Goal: Task Accomplishment & Management: Manage account settings

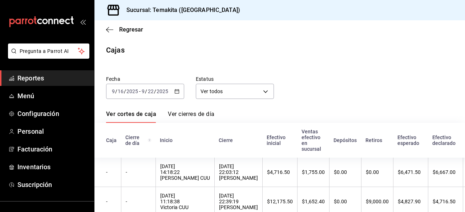
scroll to position [0, 54]
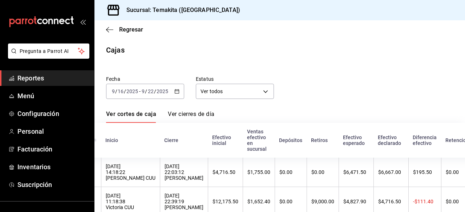
click at [423, 69] on div "Fecha [DATE] [DATE] - [DATE] [DATE] Estatus Ver todos ALL" at bounding box center [273, 81] width 359 height 35
click at [415, 68] on div "Fecha [DATE] [DATE] - [DATE] [DATE] Estatus Ver todos ALL" at bounding box center [273, 81] width 359 height 35
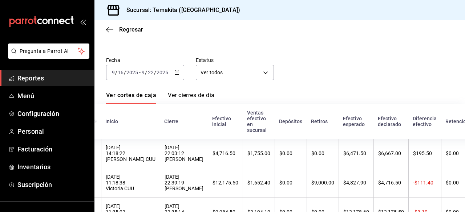
scroll to position [20, 0]
click at [20, 98] on span "Menú" at bounding box center [52, 96] width 71 height 10
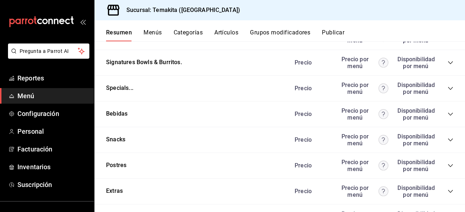
scroll to position [970, 0]
click at [448, 38] on icon "collapse-category-row" at bounding box center [450, 36] width 5 height 3
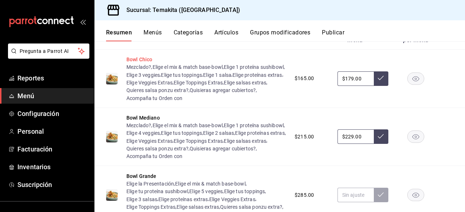
click at [140, 63] on button "Bowl Chico" at bounding box center [139, 59] width 26 height 7
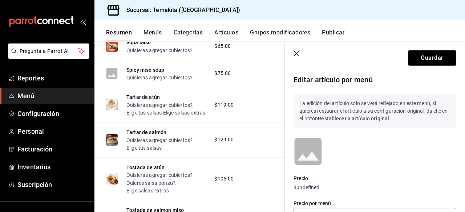
scroll to position [864, 0]
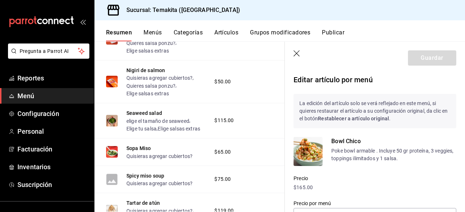
type input "$179.00"
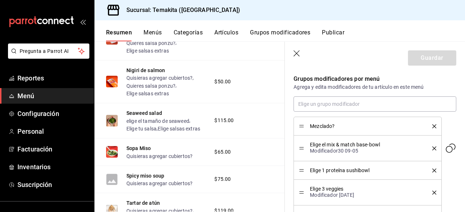
scroll to position [234, 0]
click at [297, 54] on icon "button" at bounding box center [296, 53] width 7 height 7
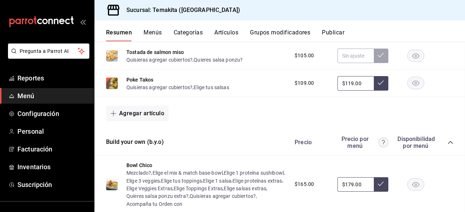
scroll to position [1433, 0]
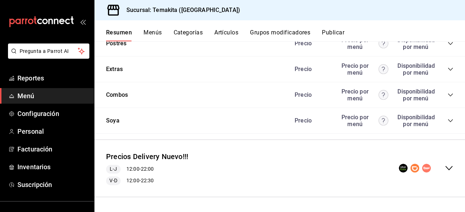
click at [270, 32] on button "Grupos modificadores" at bounding box center [280, 35] width 60 height 12
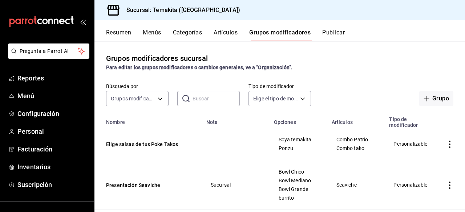
click at [207, 99] on input "text" at bounding box center [215, 98] width 47 height 15
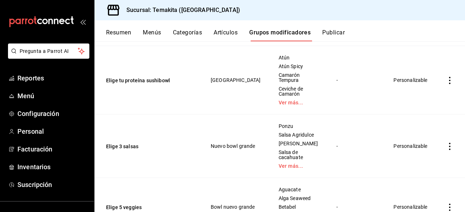
scroll to position [188, 0]
type input "elige"
click at [149, 80] on button "Elige tu proteína sushibowl" at bounding box center [149, 80] width 87 height 7
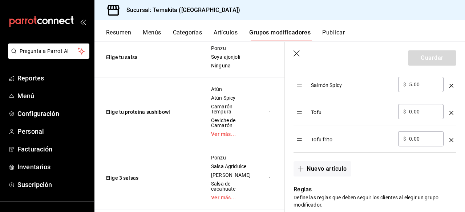
scroll to position [568, 0]
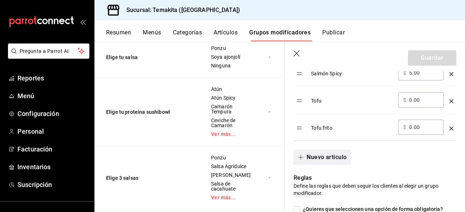
click at [343, 157] on button "Nuevo artículo" at bounding box center [321, 157] width 57 height 15
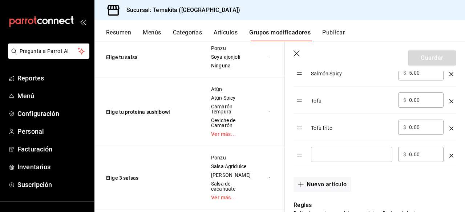
click at [343, 157] on input "optionsTable" at bounding box center [351, 154] width 71 height 7
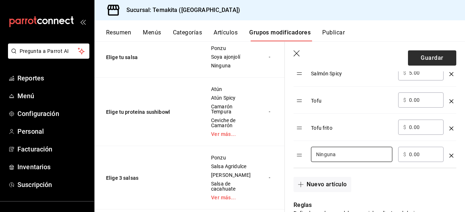
type input "Ninguna"
click at [423, 59] on button "Guardar" at bounding box center [432, 57] width 48 height 15
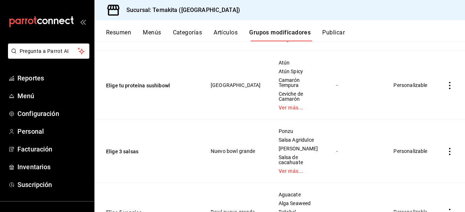
scroll to position [184, 0]
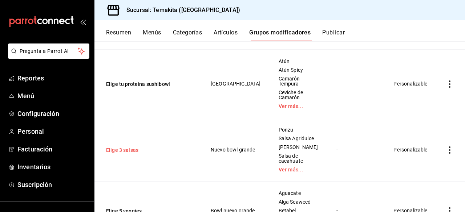
click at [122, 148] on button "Elige 3 salsas" at bounding box center [149, 150] width 87 height 7
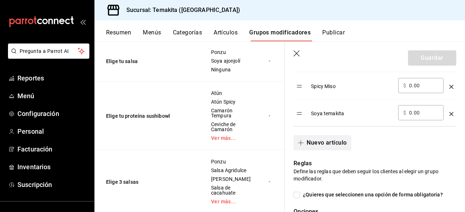
scroll to position [691, 0]
click at [319, 143] on button "Nuevo artículo" at bounding box center [321, 143] width 57 height 15
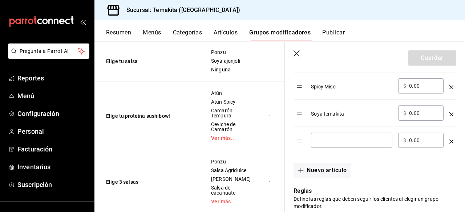
click at [319, 143] on input "optionsTable" at bounding box center [351, 140] width 71 height 7
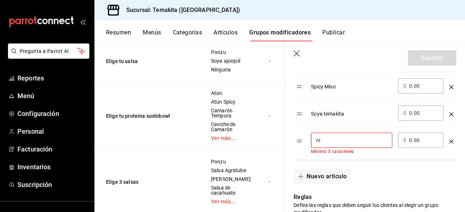
type input "n"
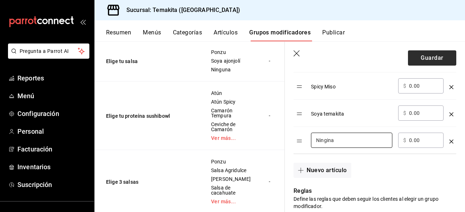
type input "Ningina"
click at [420, 60] on button "Guardar" at bounding box center [432, 57] width 48 height 15
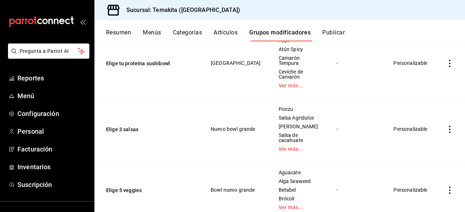
scroll to position [207, 0]
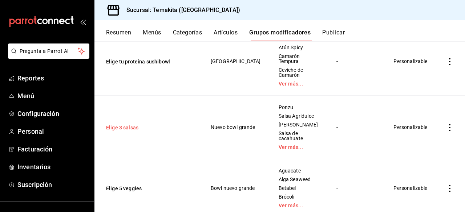
click at [131, 131] on button "Elige 3 salsas" at bounding box center [149, 127] width 87 height 7
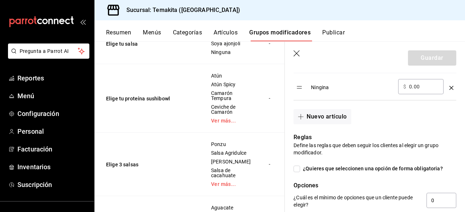
scroll to position [745, 0]
click at [323, 82] on div "Ningina" at bounding box center [351, 85] width 81 height 12
click at [323, 86] on div "Ningina" at bounding box center [351, 85] width 81 height 12
click at [449, 85] on div "optionsTable" at bounding box center [451, 85] width 4 height 12
click at [449, 88] on icon "optionsTable" at bounding box center [451, 88] width 4 height 4
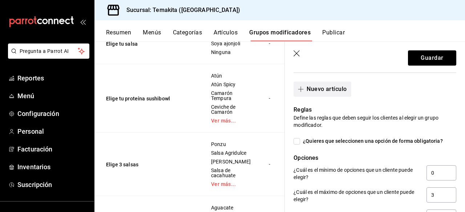
click at [332, 85] on button "Nuevo artículo" at bounding box center [321, 89] width 57 height 15
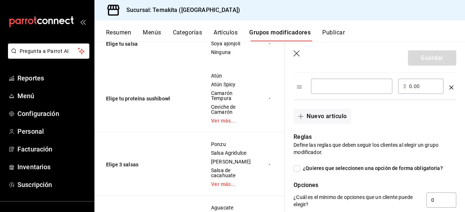
click at [332, 90] on input "optionsTable" at bounding box center [351, 86] width 71 height 7
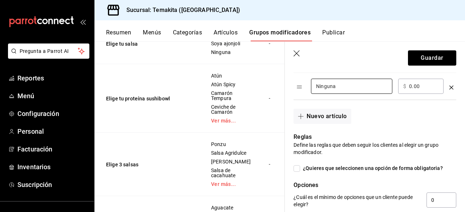
type input "Ninguna"
click at [422, 66] on header "Guardar" at bounding box center [375, 57] width 180 height 30
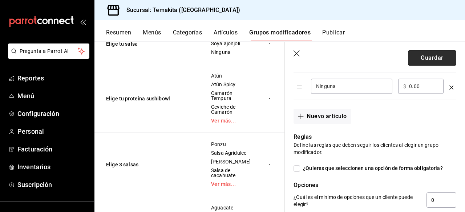
click at [421, 64] on button "Guardar" at bounding box center [432, 57] width 48 height 15
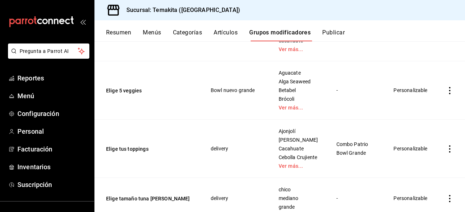
scroll to position [304, 0]
click at [115, 92] on button "Elige 5 veggies" at bounding box center [149, 90] width 87 height 7
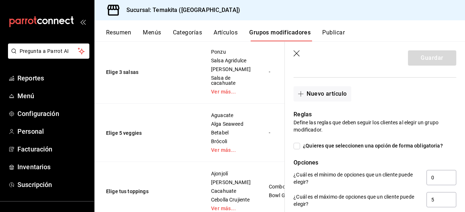
scroll to position [714, 0]
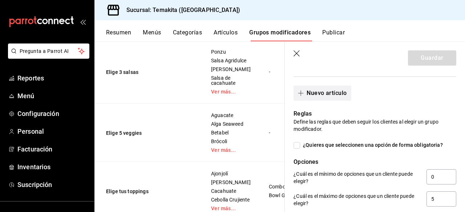
click at [330, 97] on button "Nuevo artículo" at bounding box center [321, 93] width 57 height 15
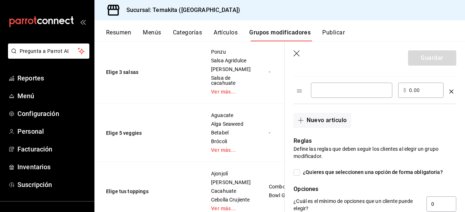
click at [325, 94] on div "​" at bounding box center [351, 90] width 81 height 15
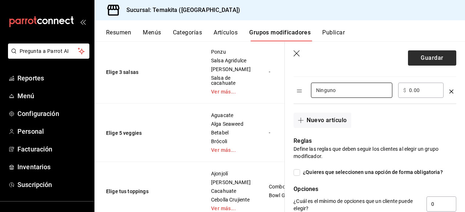
type input "Ninguno"
click at [429, 57] on button "Guardar" at bounding box center [432, 57] width 48 height 15
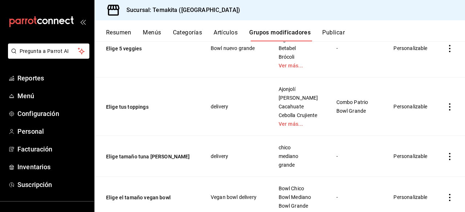
scroll to position [350, 0]
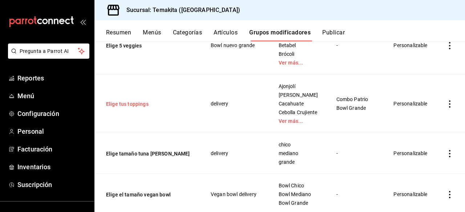
click at [143, 108] on button "Elige tus toppings" at bounding box center [149, 104] width 87 height 7
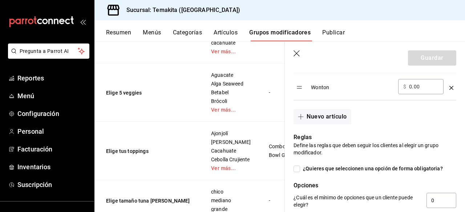
scroll to position [772, 0]
click at [335, 122] on button "Nuevo artículo" at bounding box center [321, 116] width 57 height 15
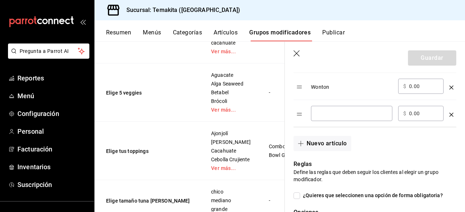
click at [328, 116] on input "optionsTable" at bounding box center [351, 113] width 71 height 7
type input "Ninguno"
click at [425, 57] on button "Guardar" at bounding box center [432, 57] width 48 height 15
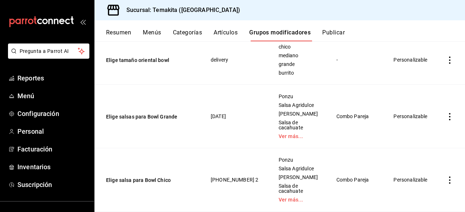
scroll to position [535, 0]
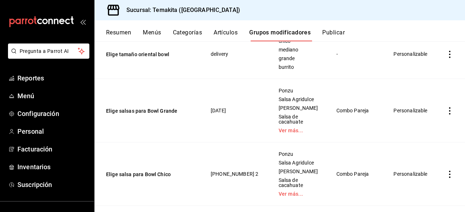
click at [159, 113] on td "Elige salsas para Bowl Grande" at bounding box center [147, 111] width 107 height 64
click at [158, 115] on button "Elige salsas para Bowl Grande" at bounding box center [149, 110] width 87 height 7
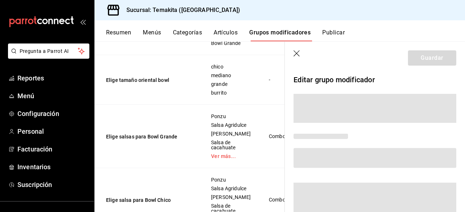
scroll to position [509, 0]
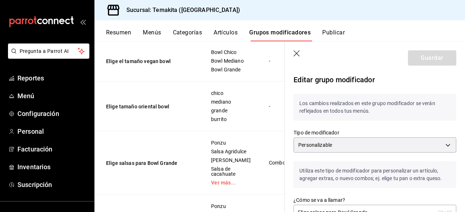
click at [295, 53] on icon "button" at bounding box center [296, 53] width 7 height 7
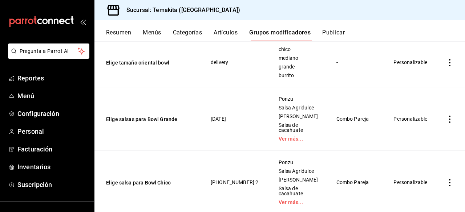
scroll to position [540, 0]
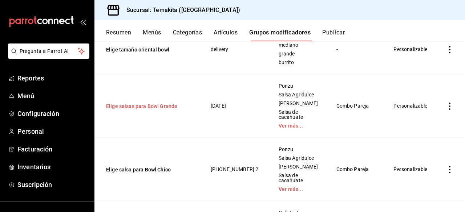
click at [169, 110] on button "Elige salsas para Bowl Grande" at bounding box center [149, 106] width 87 height 7
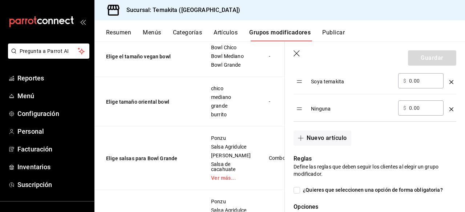
scroll to position [694, 0]
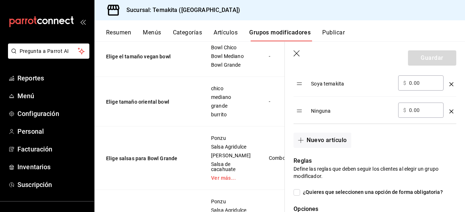
click at [298, 52] on icon "button" at bounding box center [296, 53] width 7 height 7
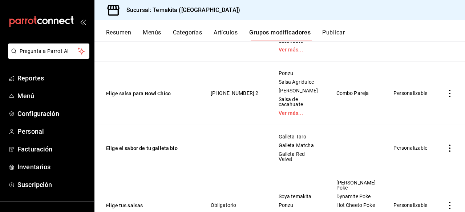
scroll to position [616, 0]
click at [163, 98] on button "Elige salsa para Bowl Chico" at bounding box center [149, 93] width 87 height 7
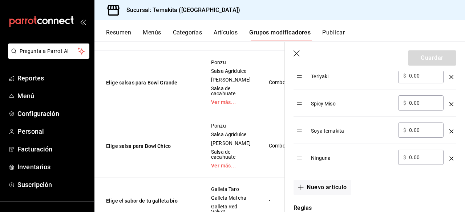
scroll to position [679, 0]
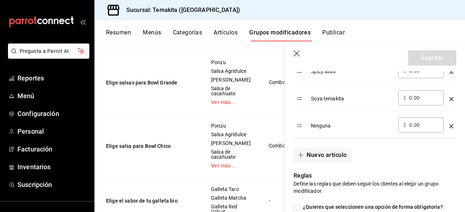
click at [295, 51] on icon "button" at bounding box center [296, 53] width 7 height 7
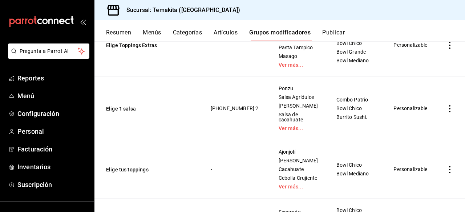
scroll to position [1873, 0]
click at [122, 105] on button "Elige 1 salsa" at bounding box center [149, 108] width 87 height 7
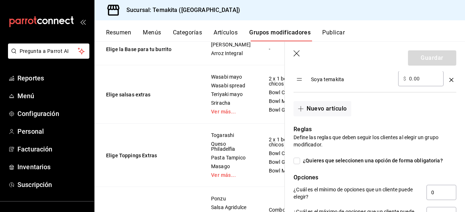
scroll to position [726, 0]
click at [326, 111] on button "Nuevo artículo" at bounding box center [321, 108] width 57 height 15
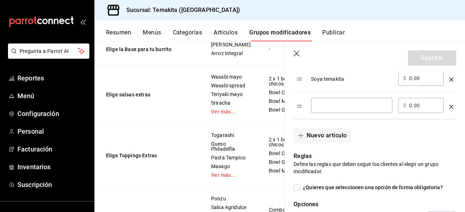
click at [326, 111] on div "​" at bounding box center [351, 105] width 81 height 15
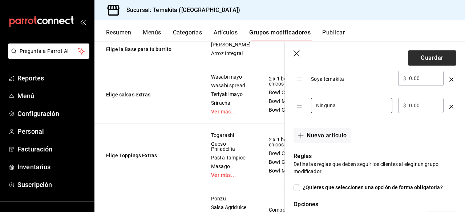
type input "Ninguna"
click at [415, 63] on button "Guardar" at bounding box center [432, 57] width 48 height 15
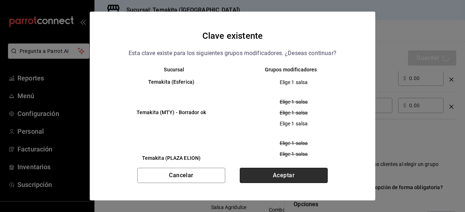
click at [252, 181] on button "Aceptar" at bounding box center [284, 175] width 88 height 15
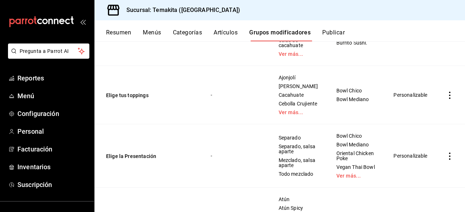
scroll to position [1962, 0]
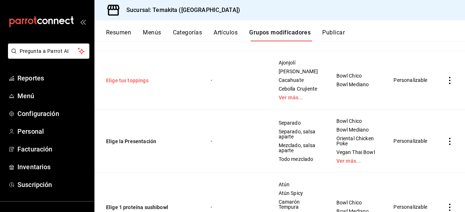
click at [121, 80] on button "Elige tus toppings" at bounding box center [149, 80] width 87 height 7
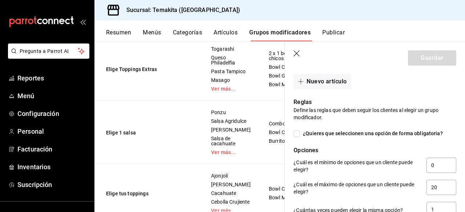
scroll to position [816, 0]
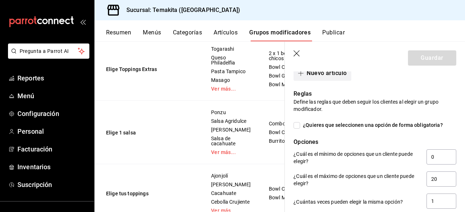
click at [318, 72] on button "Nuevo artículo" at bounding box center [321, 73] width 57 height 15
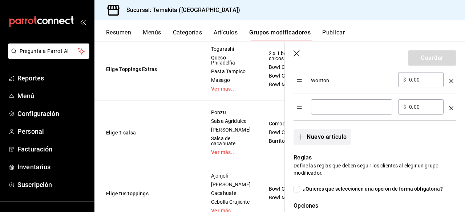
scroll to position [770, 0]
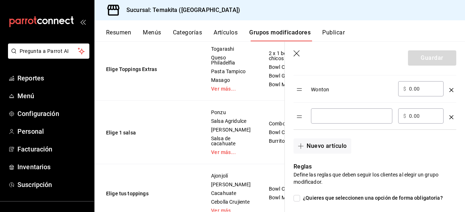
click at [319, 113] on input "optionsTable" at bounding box center [351, 116] width 71 height 7
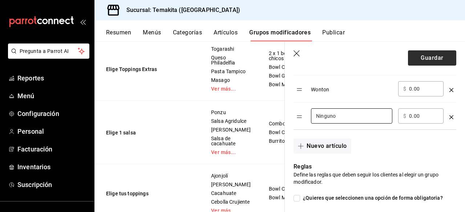
type input "Ninguno"
click at [419, 61] on button "Guardar" at bounding box center [432, 57] width 48 height 15
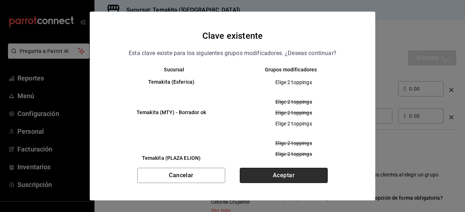
click at [286, 180] on button "Aceptar" at bounding box center [284, 175] width 88 height 15
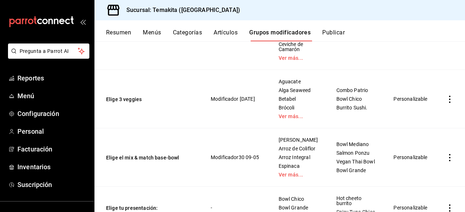
scroll to position [2134, 0]
click at [125, 98] on button "Elige 3 veggies" at bounding box center [149, 98] width 87 height 7
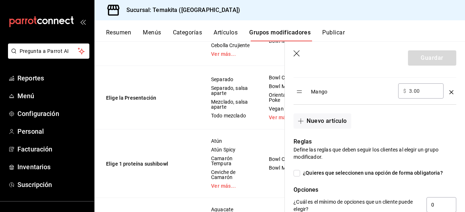
scroll to position [658, 0]
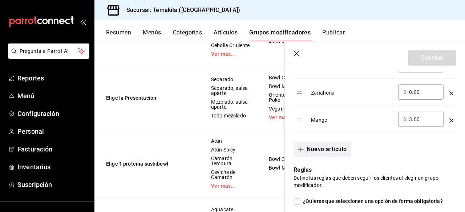
click at [324, 154] on button "Nuevo artículo" at bounding box center [321, 149] width 57 height 15
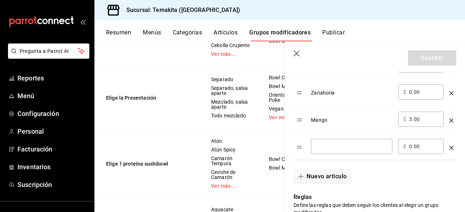
click at [319, 152] on div "​" at bounding box center [351, 146] width 81 height 15
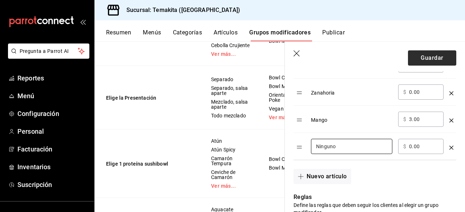
type input "Ninguno"
click at [423, 63] on button "Guardar" at bounding box center [432, 57] width 48 height 15
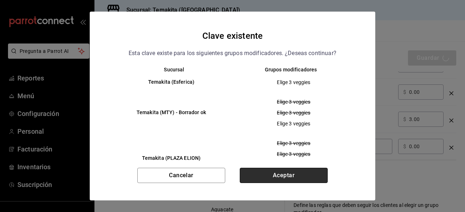
click at [272, 179] on button "Aceptar" at bounding box center [284, 175] width 88 height 15
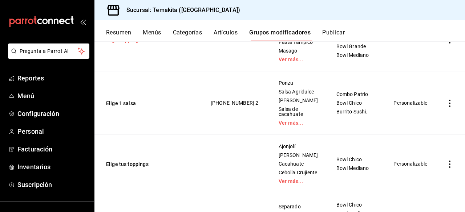
scroll to position [1879, 0]
click at [118, 99] on button "Elige 1 salsa" at bounding box center [149, 102] width 87 height 7
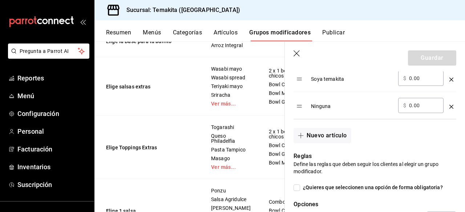
scroll to position [728, 0]
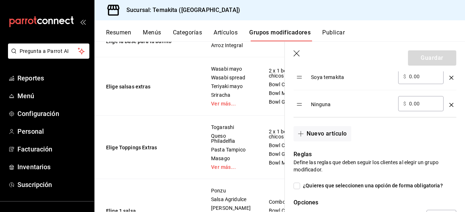
click at [293, 55] on icon "button" at bounding box center [296, 53] width 7 height 7
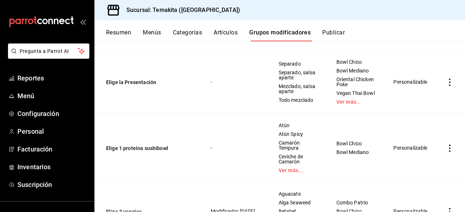
scroll to position [2022, 0]
click at [150, 151] on button "Elige 1 proteína sushibowl" at bounding box center [149, 147] width 87 height 7
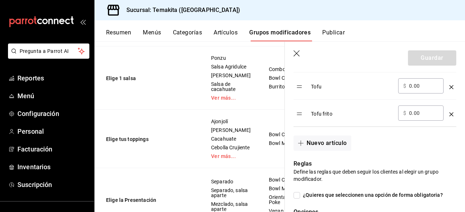
scroll to position [583, 0]
click at [334, 143] on button "Nuevo artículo" at bounding box center [321, 142] width 57 height 15
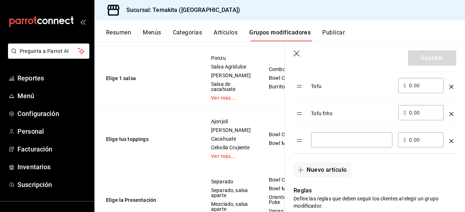
click at [326, 141] on input "optionsTable" at bounding box center [351, 139] width 71 height 7
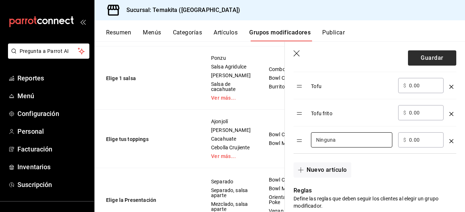
type input "Ninguna"
click at [415, 60] on button "Guardar" at bounding box center [432, 57] width 48 height 15
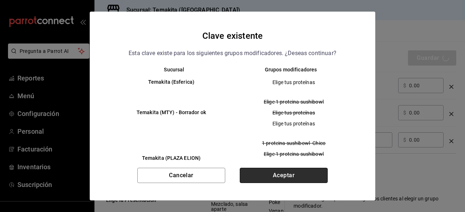
click at [274, 173] on button "Aceptar" at bounding box center [284, 175] width 88 height 15
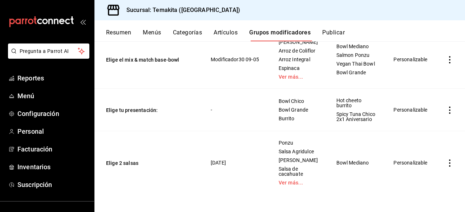
scroll to position [2224, 0]
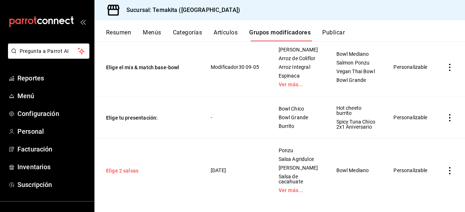
click at [124, 175] on button "Elige 2 salsas" at bounding box center [149, 170] width 87 height 7
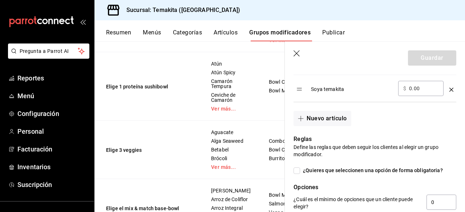
scroll to position [715, 0]
click at [327, 121] on button "Nuevo artículo" at bounding box center [321, 119] width 57 height 15
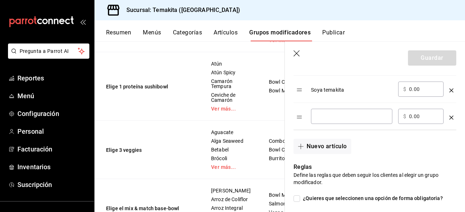
click at [325, 122] on div "​" at bounding box center [351, 116] width 81 height 15
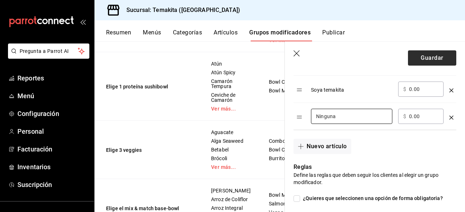
type input "Ninguna"
click at [429, 54] on button "Guardar" at bounding box center [432, 57] width 48 height 15
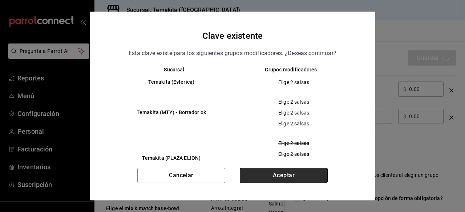
click at [275, 180] on button "Aceptar" at bounding box center [284, 175] width 88 height 15
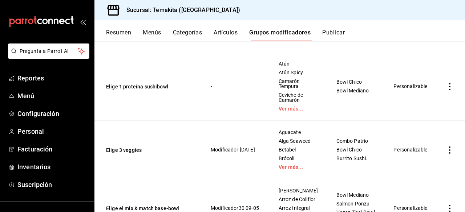
scroll to position [2085, 0]
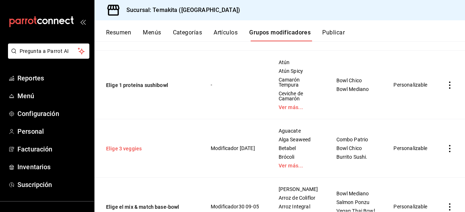
click at [131, 150] on button "Elige 3 veggies" at bounding box center [149, 148] width 87 height 7
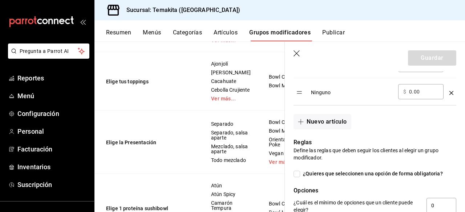
scroll to position [632, 0]
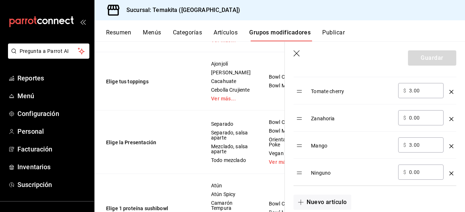
click at [294, 53] on icon "button" at bounding box center [296, 53] width 7 height 7
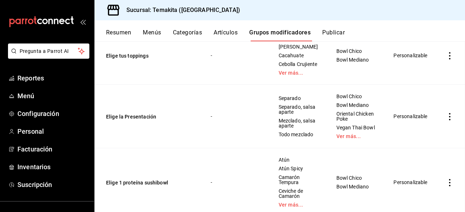
scroll to position [1969, 0]
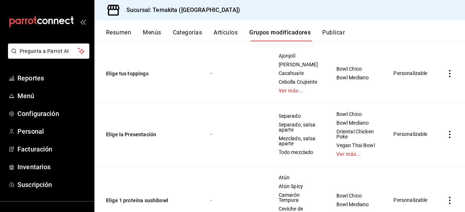
click at [326, 31] on button "Publicar" at bounding box center [333, 35] width 23 height 12
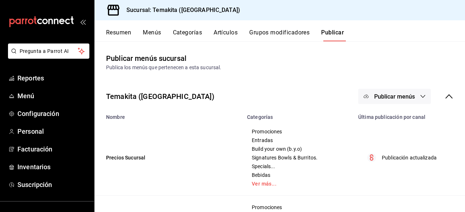
click at [389, 92] on button "Publicar menús" at bounding box center [394, 96] width 73 height 15
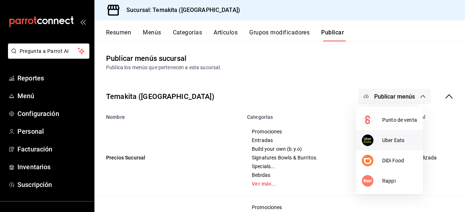
click at [382, 140] on span "Uber Eats" at bounding box center [399, 141] width 35 height 8
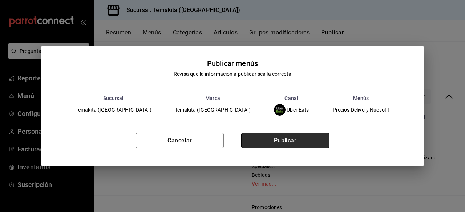
click at [297, 136] on button "Publicar" at bounding box center [285, 140] width 88 height 15
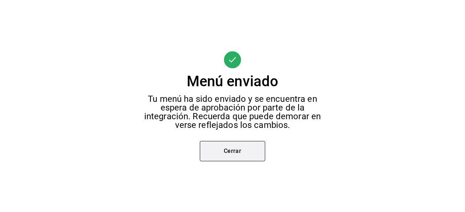
click at [240, 161] on button "Cerrar" at bounding box center [232, 151] width 65 height 20
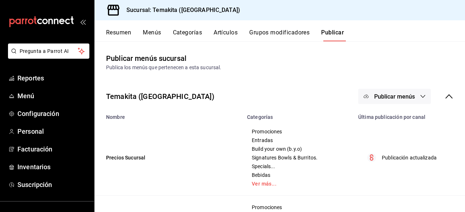
click at [367, 78] on div "Temakita ([GEOGRAPHIC_DATA]) Publicar menús Nombre Categorías Última publicació…" at bounding box center [279, 180] width 370 height 206
click at [366, 99] on button "Publicar menús" at bounding box center [394, 96] width 73 height 15
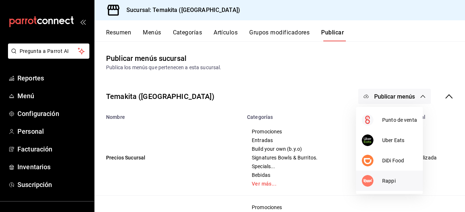
click at [377, 177] on div at bounding box center [372, 181] width 20 height 12
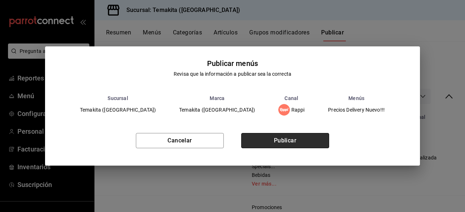
click at [271, 138] on button "Publicar" at bounding box center [285, 140] width 88 height 15
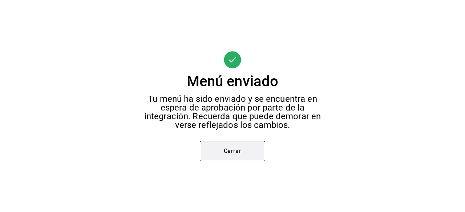
click at [244, 150] on button "Cerrar" at bounding box center [232, 151] width 65 height 20
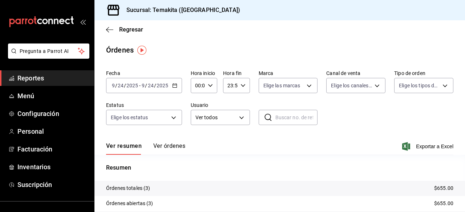
click at [46, 87] on ul "Reportes Menú Configuración Personal Facturación Inventarios Suscripción" at bounding box center [47, 131] width 94 height 122
click at [45, 91] on span "Menú" at bounding box center [52, 96] width 71 height 10
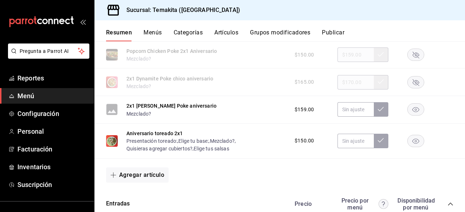
scroll to position [368, 0]
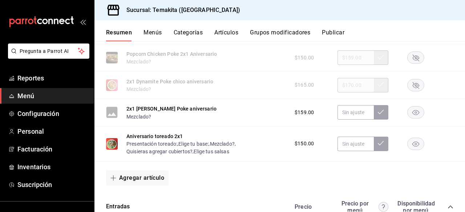
click at [414, 119] on rect "button" at bounding box center [415, 113] width 17 height 12
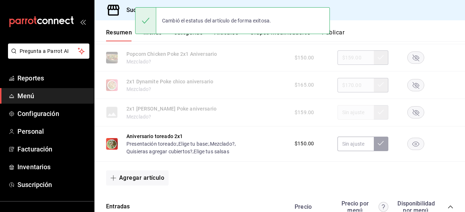
click at [415, 150] on rect "button" at bounding box center [415, 144] width 17 height 12
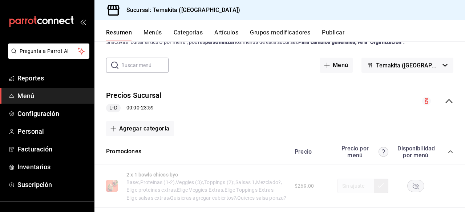
scroll to position [23, 0]
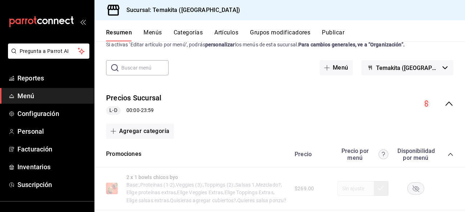
click at [415, 74] on button "Temakita ([GEOGRAPHIC_DATA])" at bounding box center [407, 67] width 92 height 15
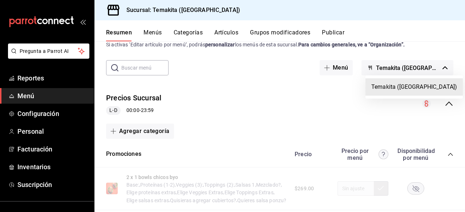
click at [334, 34] on div at bounding box center [232, 106] width 465 height 212
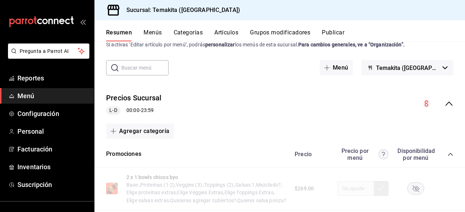
click at [336, 34] on button "Publicar" at bounding box center [333, 35] width 23 height 12
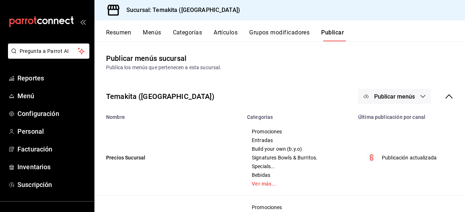
click at [392, 93] on button "Publicar menús" at bounding box center [394, 96] width 73 height 15
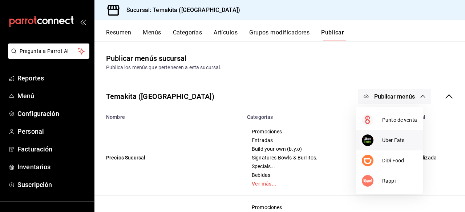
click at [386, 143] on span "Uber Eats" at bounding box center [399, 141] width 35 height 8
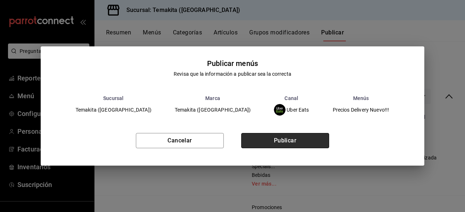
click at [286, 139] on button "Publicar" at bounding box center [285, 140] width 88 height 15
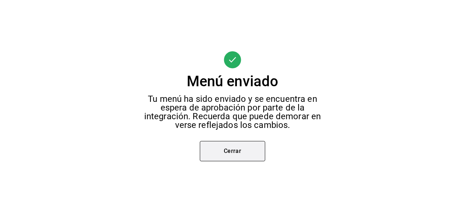
click at [258, 151] on button "Cerrar" at bounding box center [232, 151] width 65 height 20
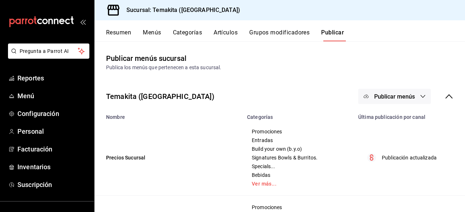
click at [147, 35] on button "Menús" at bounding box center [152, 35] width 18 height 12
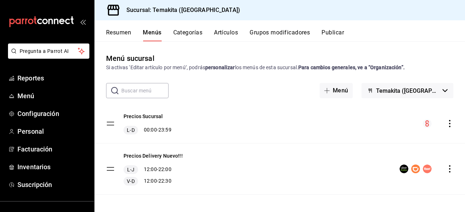
scroll to position [3, 0]
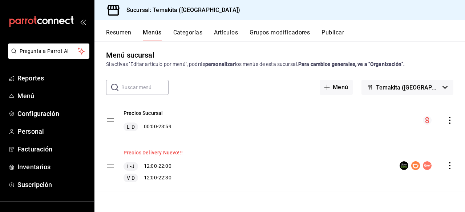
click at [148, 151] on button "Precios Delivery Nuevo!!!" at bounding box center [152, 152] width 59 height 7
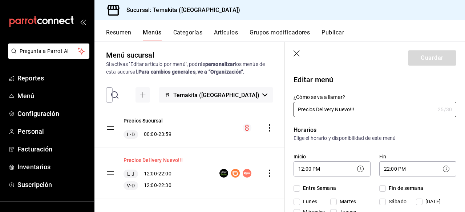
checkbox input "true"
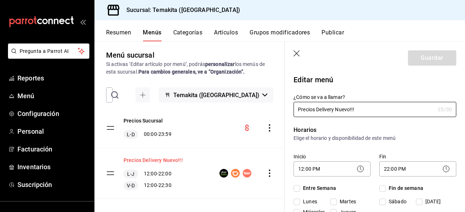
checkbox input "true"
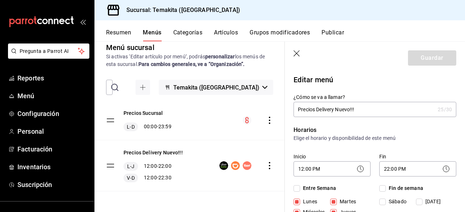
click at [296, 54] on icon "button" at bounding box center [296, 53] width 7 height 7
checkbox input "false"
type input "1758740164617"
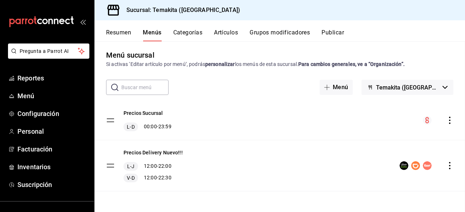
checkbox input "false"
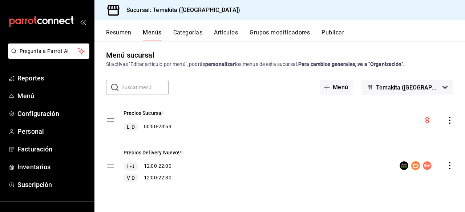
click at [446, 166] on icon "actions" at bounding box center [449, 165] width 7 height 7
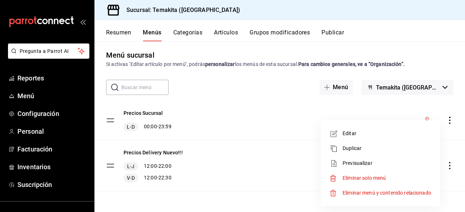
click at [193, 175] on div at bounding box center [232, 106] width 465 height 212
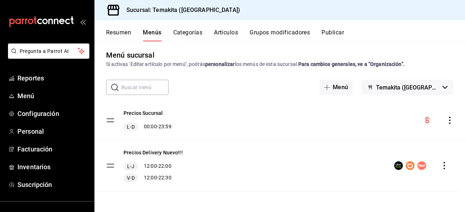
click at [109, 168] on tbody "Precios Sucursal L-D 00:00 - 23:59 Precios Delivery Nuevo!!! L-J 12:00 - 22:00 …" at bounding box center [279, 146] width 370 height 91
click at [110, 32] on button "Resumen" at bounding box center [118, 35] width 25 height 12
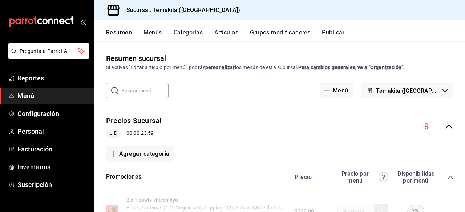
click at [445, 127] on icon "collapse-menu-row" at bounding box center [448, 127] width 7 height 4
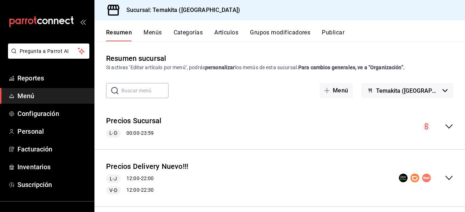
scroll to position [9, 0]
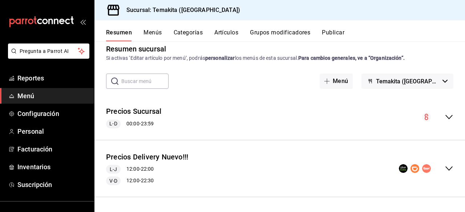
click at [451, 166] on div "Precios Delivery Nuevo!!! L-J 12:00 - 22:00 V-D 12:00 - 22:30" at bounding box center [279, 168] width 370 height 45
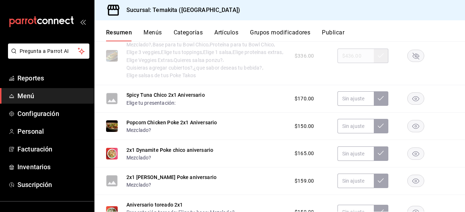
scroll to position [364, 0]
click at [407, 105] on rect "button" at bounding box center [415, 100] width 17 height 12
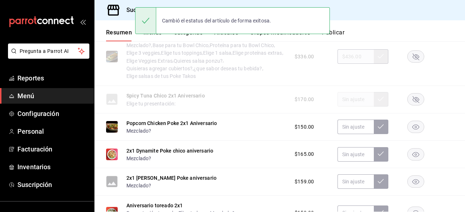
click at [407, 129] on rect "button" at bounding box center [415, 127] width 17 height 12
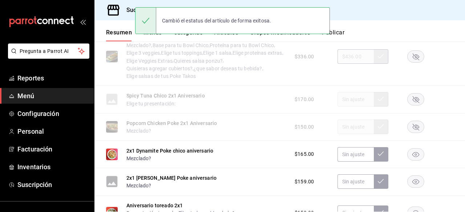
click at [408, 159] on rect "button" at bounding box center [415, 154] width 17 height 12
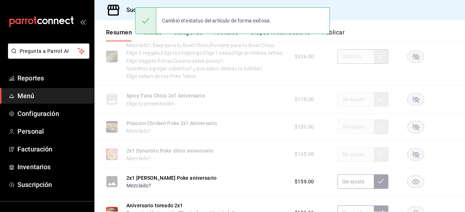
click at [411, 184] on rect "button" at bounding box center [415, 182] width 17 height 12
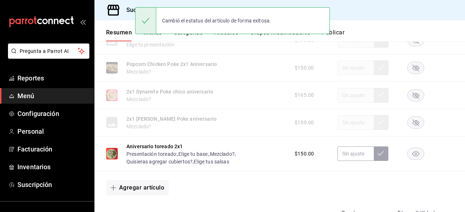
scroll to position [424, 0]
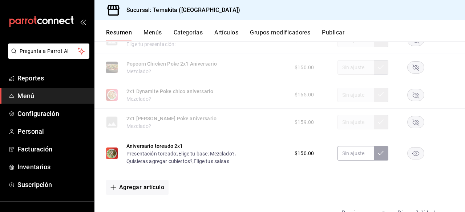
click at [412, 160] on rect "button" at bounding box center [415, 154] width 17 height 12
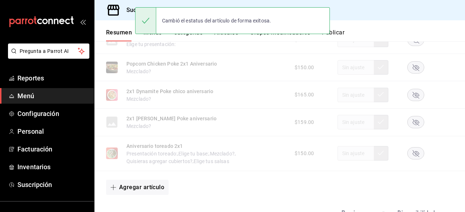
click at [341, 37] on button "Publicar" at bounding box center [333, 35] width 23 height 12
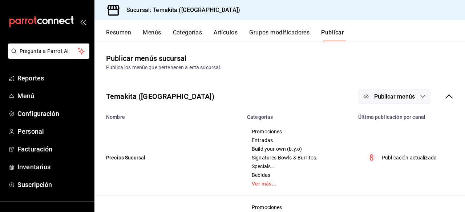
click at [391, 93] on span "Publicar menús" at bounding box center [394, 96] width 41 height 7
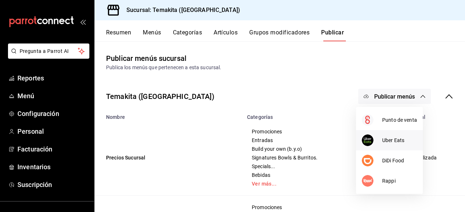
click at [383, 140] on span "Uber Eats" at bounding box center [399, 141] width 35 height 8
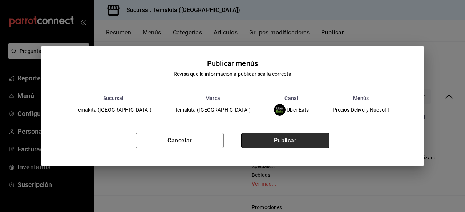
click at [297, 139] on button "Publicar" at bounding box center [285, 140] width 88 height 15
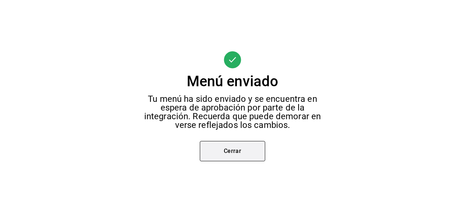
click at [223, 157] on button "Cerrar" at bounding box center [232, 151] width 65 height 20
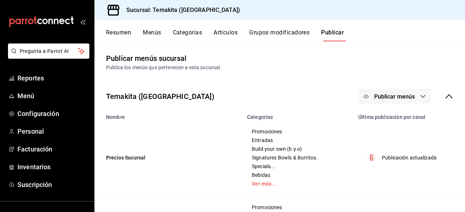
click at [378, 94] on span "Publicar menús" at bounding box center [394, 96] width 41 height 7
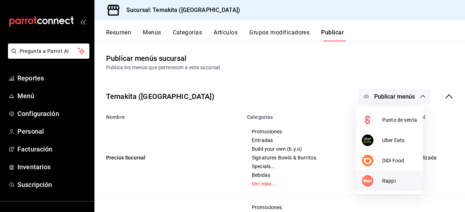
click at [385, 176] on li "Rappi" at bounding box center [389, 181] width 67 height 20
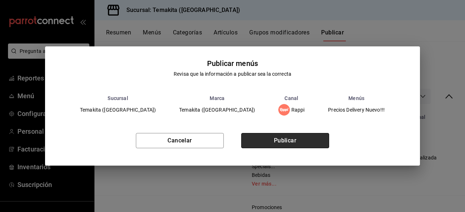
click at [289, 145] on button "Publicar" at bounding box center [285, 140] width 88 height 15
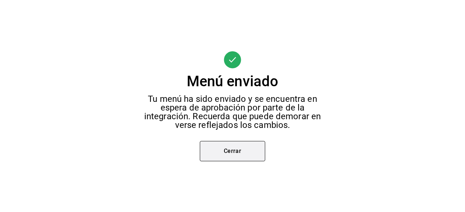
click at [241, 150] on button "Cerrar" at bounding box center [232, 151] width 65 height 20
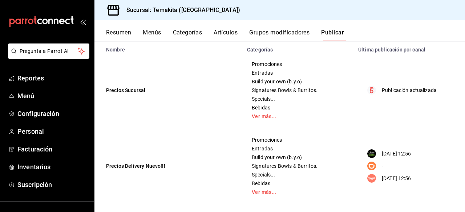
scroll to position [72, 0]
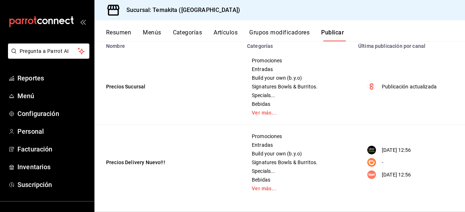
click at [127, 33] on button "Resumen" at bounding box center [118, 35] width 25 height 12
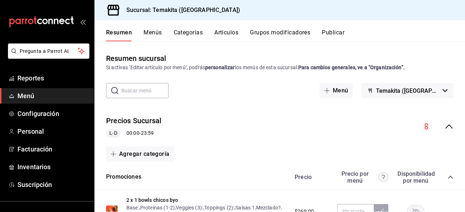
click at [442, 118] on div "Precios Sucursal L-D 00:00 - 23:59" at bounding box center [279, 127] width 370 height 34
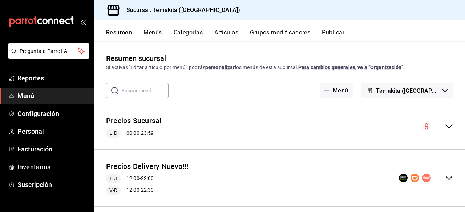
scroll to position [9, 0]
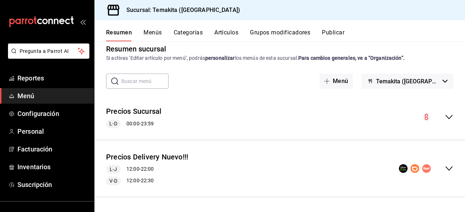
click at [444, 167] on icon "collapse-menu-row" at bounding box center [448, 168] width 9 height 9
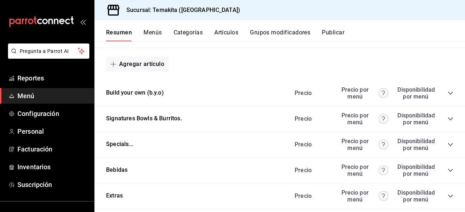
scroll to position [978, 0]
click at [140, 97] on button "Build your own (b.y.o)" at bounding box center [135, 93] width 58 height 8
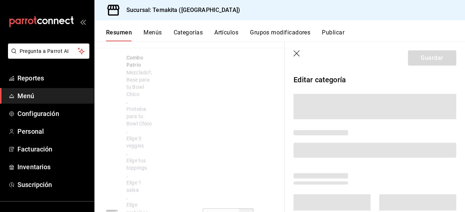
scroll to position [927, 0]
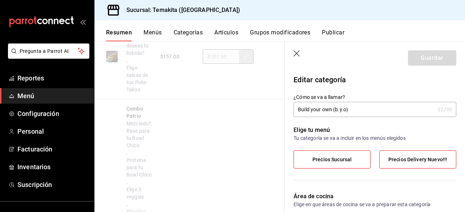
type input "e3799a09-3075-4c92-9cc0-bf8de27444a5"
click at [298, 52] on icon "button" at bounding box center [296, 53] width 7 height 7
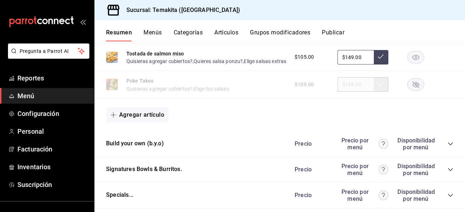
scroll to position [975, 0]
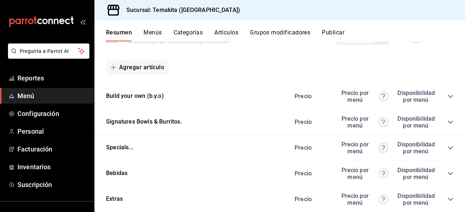
click at [447, 99] on icon "collapse-category-row" at bounding box center [450, 97] width 6 height 6
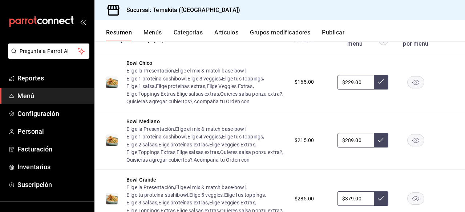
scroll to position [1043, 0]
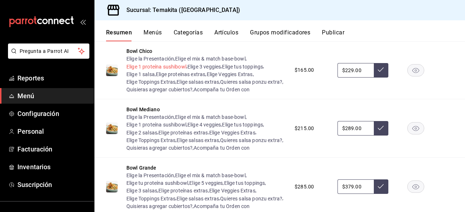
click at [180, 70] on button "Elige 1 proteína sushibowl" at bounding box center [156, 66] width 60 height 7
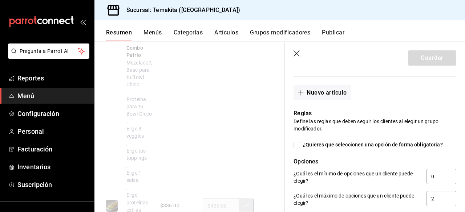
scroll to position [683, 0]
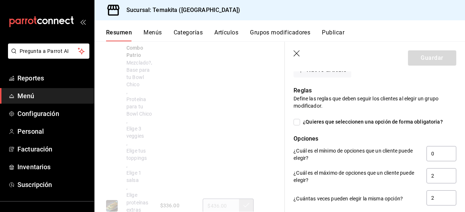
click at [299, 122] on input "¿Quieres que seleccionen una opción de forma obligatoria?" at bounding box center [296, 122] width 7 height 7
checkbox input "true"
type input "1"
click at [415, 61] on button "Guardar" at bounding box center [432, 57] width 48 height 15
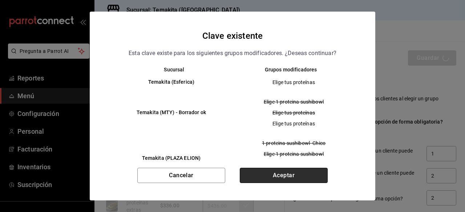
click at [291, 176] on button "Aceptar" at bounding box center [284, 175] width 88 height 15
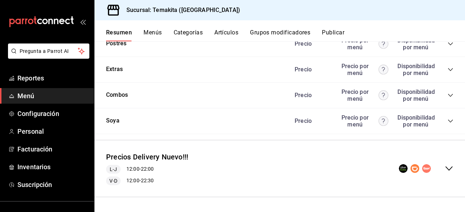
scroll to position [1140, 0]
click at [446, 169] on icon "collapse-menu-row" at bounding box center [448, 168] width 9 height 9
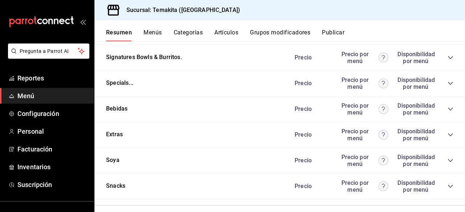
scroll to position [2121, 0]
click at [447, 34] on icon "collapse-category-row" at bounding box center [450, 32] width 6 height 6
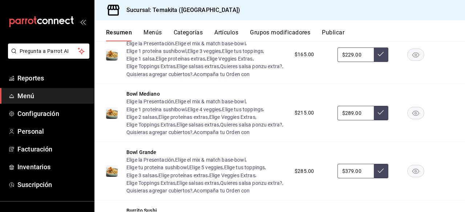
scroll to position [2141, 0]
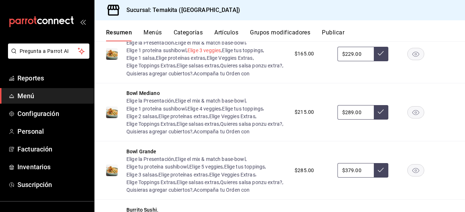
click at [213, 54] on button "Elige 3 veggies" at bounding box center [203, 50] width 33 height 7
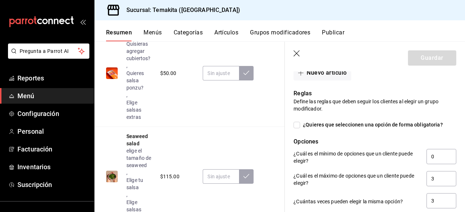
scroll to position [762, 0]
click at [295, 124] on input "¿Quieres que seleccionen una opción de forma obligatoria?" at bounding box center [296, 125] width 7 height 7
checkbox input "true"
type input "1"
click at [433, 60] on button "Guardar" at bounding box center [432, 57] width 48 height 15
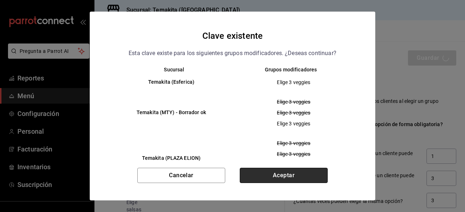
click at [283, 175] on button "Aceptar" at bounding box center [284, 175] width 88 height 15
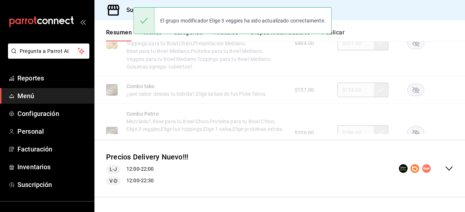
scroll to position [1140, 0]
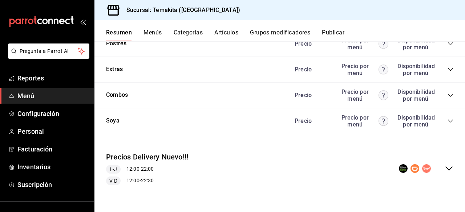
click at [444, 167] on icon "collapse-menu-row" at bounding box center [448, 168] width 9 height 9
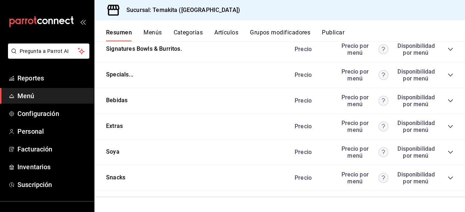
scroll to position [2178, 0]
click at [445, 30] on div "Precio Precio por menú Disponibilidad por menú" at bounding box center [370, 24] width 166 height 14
click at [448, 25] on icon "collapse-category-row" at bounding box center [450, 23] width 5 height 3
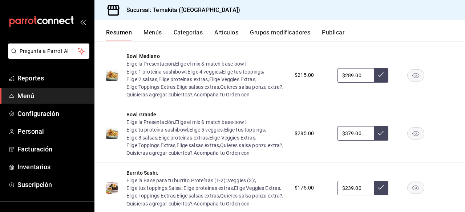
click at [252, 17] on button "Elige tus toppings" at bounding box center [242, 13] width 41 height 7
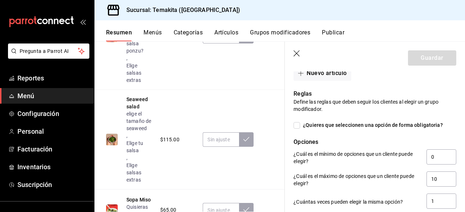
scroll to position [843, 0]
click at [375, 128] on span "¿Quieres que seleccionen una opción de forma obligatoria?" at bounding box center [371, 125] width 143 height 8
click at [300, 128] on input "¿Quieres que seleccionen una opción de forma obligatoria?" at bounding box center [296, 125] width 7 height 7
checkbox input "true"
type input "1"
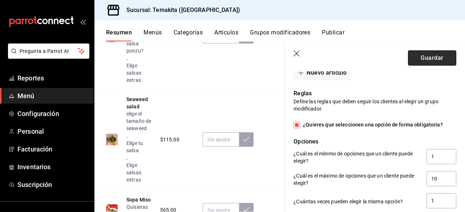
click at [417, 63] on button "Guardar" at bounding box center [432, 57] width 48 height 15
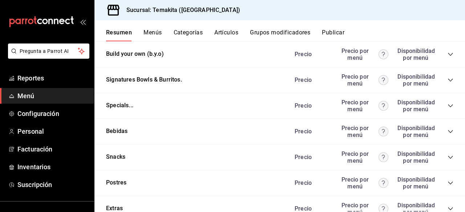
scroll to position [983, 0]
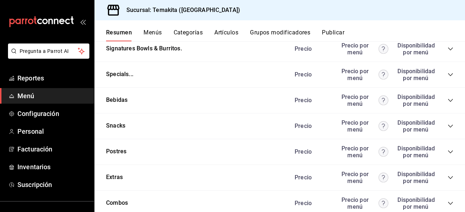
click at [445, 30] on div "Precio Precio por menú Disponibilidad por menú" at bounding box center [370, 23] width 166 height 14
click at [448, 25] on icon "collapse-category-row" at bounding box center [450, 23] width 5 height 3
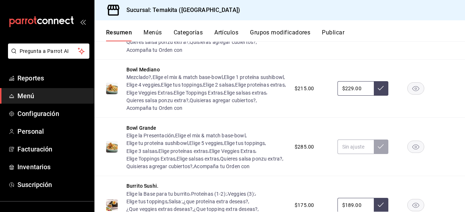
scroll to position [1013, 0]
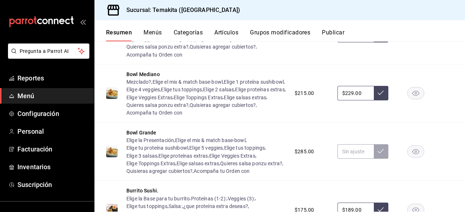
click at [203, 35] on button "Elige 1 salsa" at bounding box center [217, 31] width 28 height 7
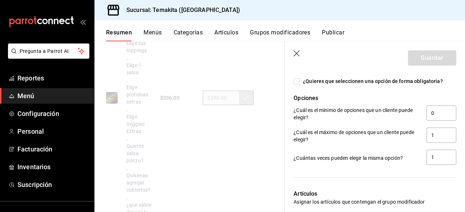
scroll to position [833, 0]
click at [343, 82] on span "¿Quieres que seleccionen una opción de forma obligatoria?" at bounding box center [371, 81] width 143 height 8
click at [300, 82] on input "¿Quieres que seleccionen una opción de forma obligatoria?" at bounding box center [296, 81] width 7 height 7
checkbox input "true"
type input "1"
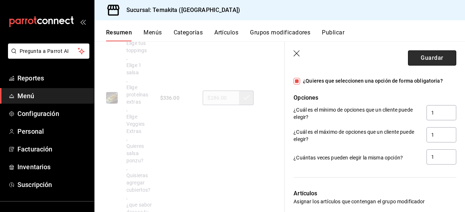
click at [421, 59] on button "Guardar" at bounding box center [432, 57] width 48 height 15
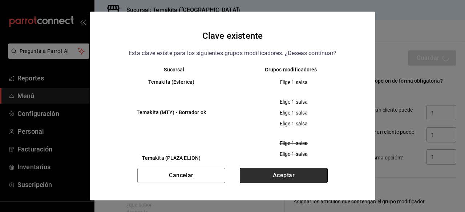
click at [282, 175] on button "Aceptar" at bounding box center [284, 175] width 88 height 15
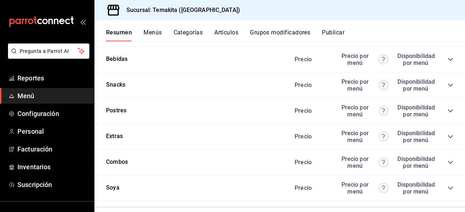
scroll to position [1140, 0]
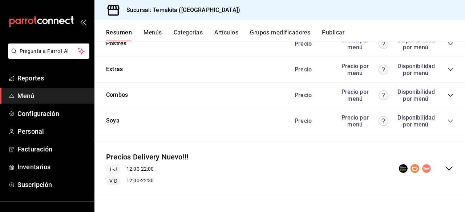
click at [444, 164] on div "Precios Delivery Nuevo!!! L-J 12:00 - 22:00 V-D 12:00 - 22:30" at bounding box center [279, 168] width 370 height 45
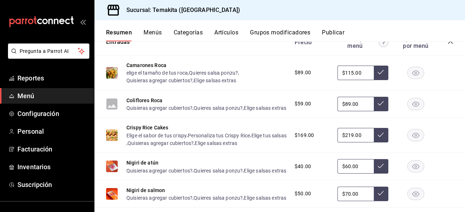
scroll to position [1680, 0]
click at [448, 44] on icon "collapse-category-row" at bounding box center [450, 42] width 5 height 3
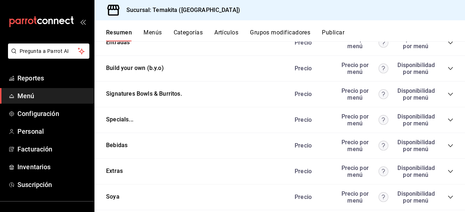
click at [447, 72] on icon "collapse-category-row" at bounding box center [450, 69] width 6 height 6
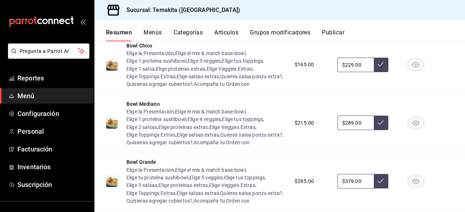
scroll to position [1726, 0]
click at [151, 72] on button "Elige 1 salsa" at bounding box center [140, 68] width 28 height 7
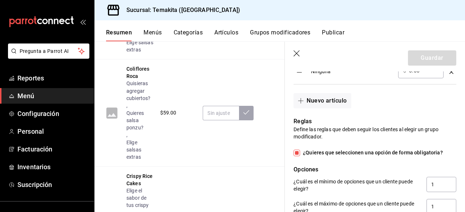
scroll to position [764, 0]
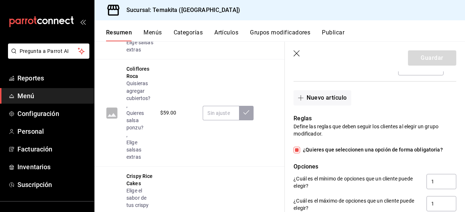
click at [297, 53] on icon "button" at bounding box center [296, 53] width 7 height 7
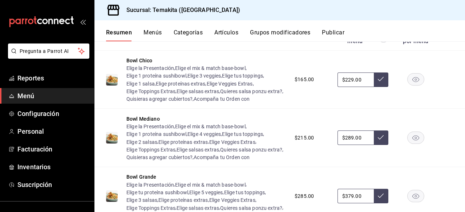
scroll to position [1739, 0]
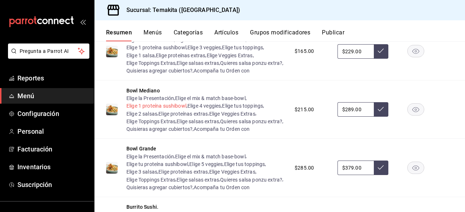
click at [170, 110] on button "Elige 1 proteína sushibowl" at bounding box center [156, 105] width 60 height 7
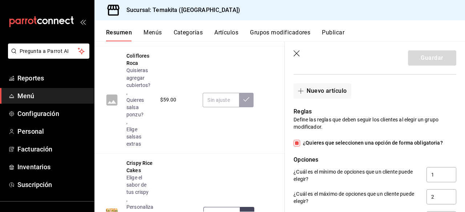
scroll to position [663, 0]
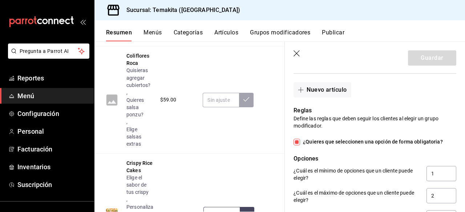
click at [295, 54] on icon "button" at bounding box center [296, 53] width 7 height 7
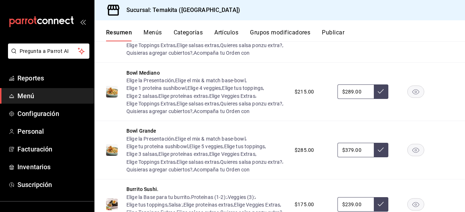
scroll to position [1757, 0]
click at [201, 91] on button "Elige 4 veggies" at bounding box center [203, 87] width 33 height 7
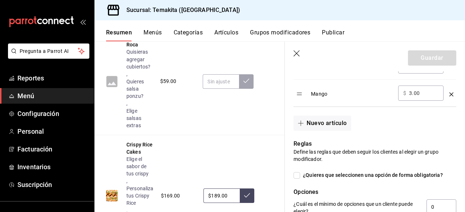
scroll to position [685, 0]
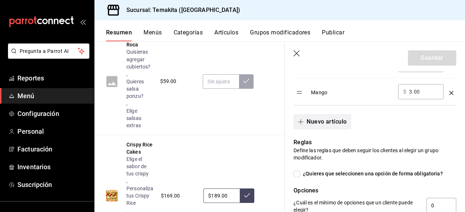
click at [319, 122] on button "Nuevo artículo" at bounding box center [321, 121] width 57 height 15
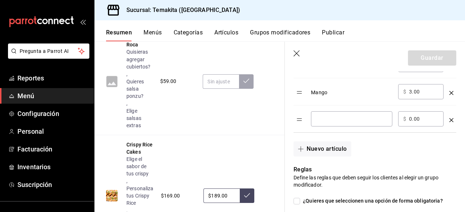
click at [326, 121] on input "optionsTable" at bounding box center [351, 118] width 71 height 7
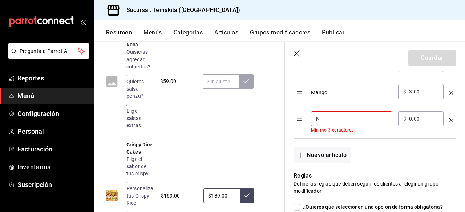
type input "Ninguno"
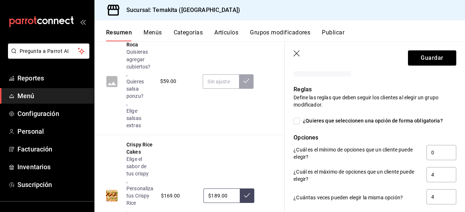
scroll to position [767, 0]
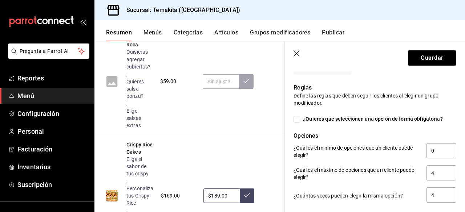
click at [299, 119] on input "¿Quieres que seleccionen una opción de forma obligatoria?" at bounding box center [296, 119] width 7 height 7
checkbox input "true"
type input "1"
click at [431, 58] on button "Guardar" at bounding box center [432, 57] width 48 height 15
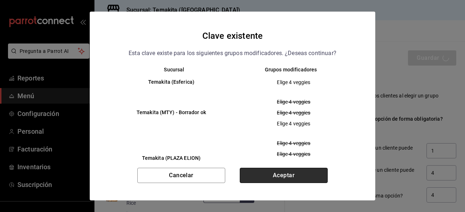
click at [273, 178] on button "Aceptar" at bounding box center [284, 175] width 88 height 15
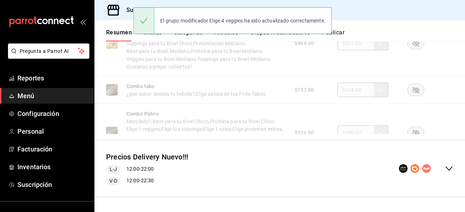
scroll to position [1140, 0]
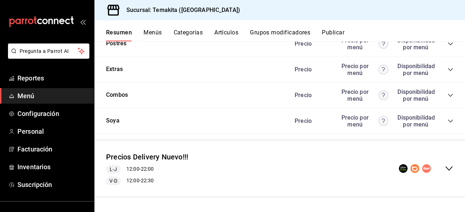
click at [437, 170] on div "collapse-menu-row" at bounding box center [426, 168] width 54 height 9
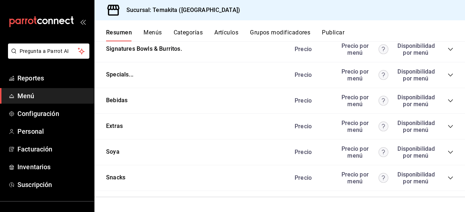
scroll to position [2149, 0]
click at [447, 26] on icon "collapse-category-row" at bounding box center [450, 24] width 6 height 6
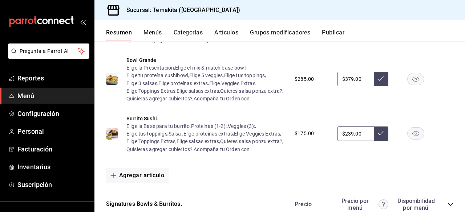
scroll to position [2233, 0]
click at [245, 21] on button "Elige tus toppings" at bounding box center [242, 16] width 41 height 7
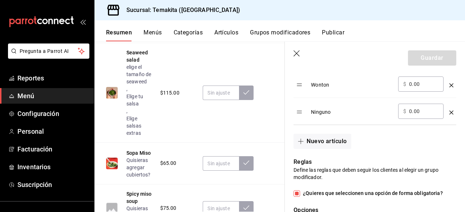
scroll to position [806, 0]
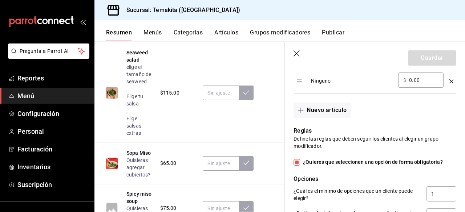
click at [298, 52] on icon "button" at bounding box center [296, 53] width 7 height 7
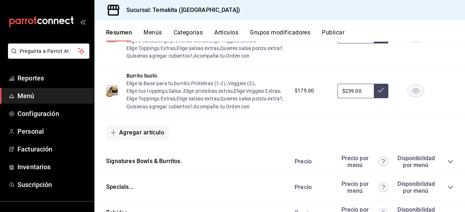
scroll to position [2276, 0]
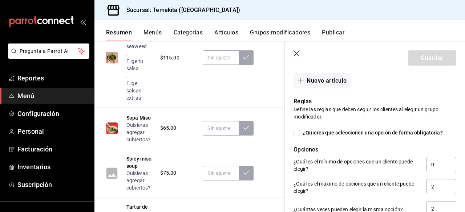
scroll to position [781, 0]
click at [294, 131] on input "¿Quieres que seleccionen una opción de forma obligatoria?" at bounding box center [296, 133] width 7 height 7
checkbox input "true"
type input "1"
click at [419, 60] on button "Guardar" at bounding box center [432, 57] width 48 height 15
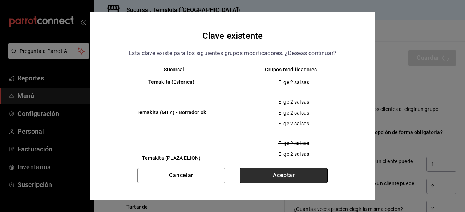
click at [268, 170] on button "Aceptar" at bounding box center [284, 175] width 88 height 15
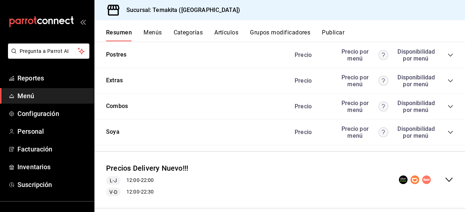
scroll to position [1140, 0]
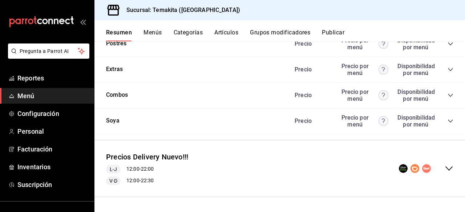
click at [448, 166] on div "Precios Delivery Nuevo!!! L-J 12:00 - 22:00 V-D 12:00 - 22:30" at bounding box center [279, 168] width 370 height 45
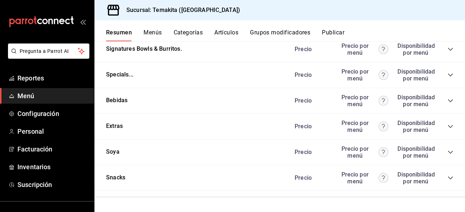
scroll to position [2155, 0]
click at [447, 26] on icon "collapse-category-row" at bounding box center [450, 24] width 6 height 6
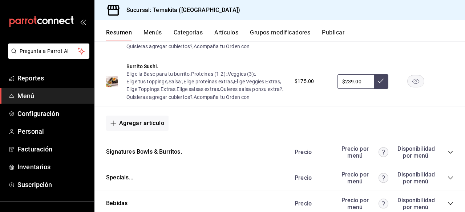
scroll to position [2304, 0]
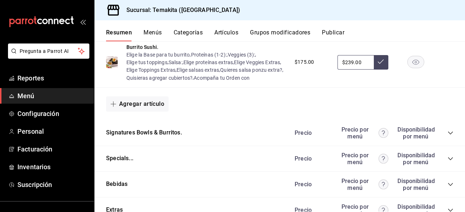
click at [208, 8] on button "Elige 5 veggies" at bounding box center [205, 3] width 33 height 7
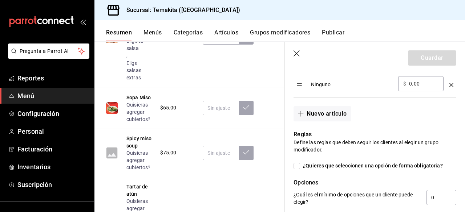
scroll to position [742, 0]
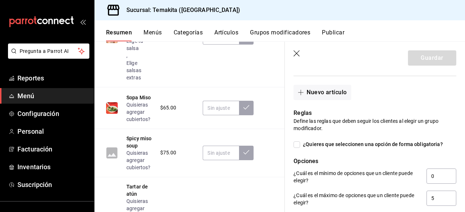
click at [300, 141] on span "¿Quieres que seleccionen una opción de forma obligatoria?" at bounding box center [371, 145] width 143 height 8
click at [300, 142] on input "¿Quieres que seleccionen una opción de forma obligatoria?" at bounding box center [296, 145] width 7 height 7
checkbox input "true"
type input "1"
click at [413, 55] on button "Guardar" at bounding box center [432, 57] width 48 height 15
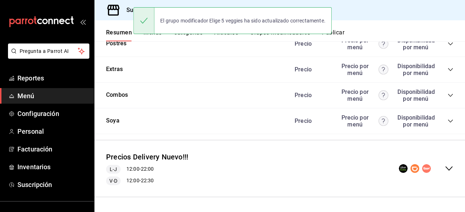
scroll to position [1140, 0]
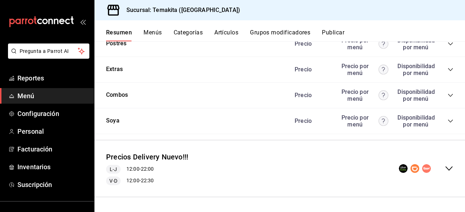
click at [444, 170] on icon "collapse-menu-row" at bounding box center [448, 168] width 9 height 9
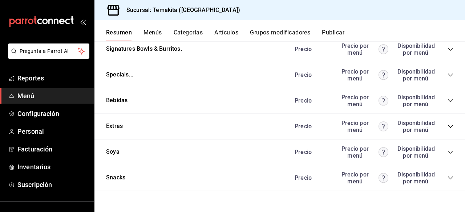
scroll to position [2133, 0]
click at [440, 30] on div "Precio Precio por menú Disponibilidad por menú" at bounding box center [370, 24] width 166 height 14
click at [447, 26] on icon "collapse-category-row" at bounding box center [450, 24] width 6 height 6
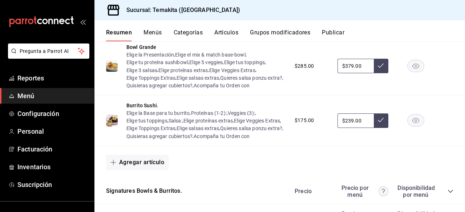
scroll to position [2246, 0]
click at [154, 15] on button "Elige 2 salsas" at bounding box center [141, 11] width 31 height 7
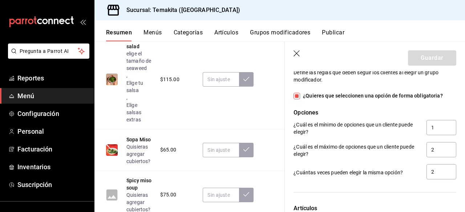
scroll to position [818, 0]
click at [296, 53] on icon "button" at bounding box center [296, 53] width 6 height 6
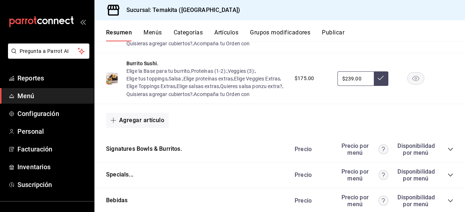
scroll to position [2289, 0]
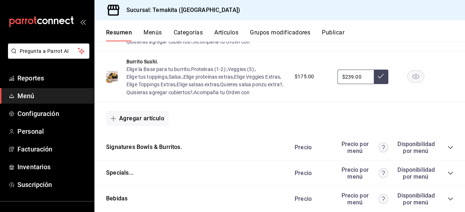
click at [162, 22] on button "Elige tu proteína sushibowl" at bounding box center [157, 18] width 62 height 7
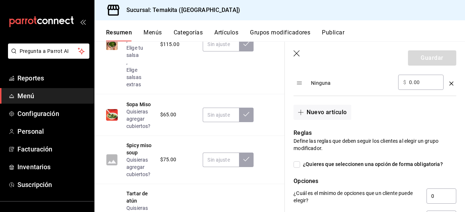
scroll to position [640, 0]
click at [298, 168] on input "¿Quieres que seleccionen una opción de forma obligatoria?" at bounding box center [296, 165] width 7 height 7
checkbox input "true"
type input "1"
click at [408, 61] on button "Guardar" at bounding box center [432, 57] width 48 height 15
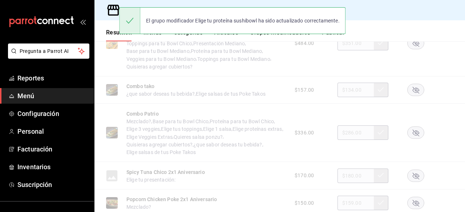
scroll to position [1140, 0]
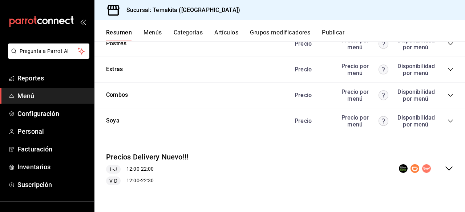
click at [444, 165] on icon "collapse-menu-row" at bounding box center [448, 168] width 9 height 9
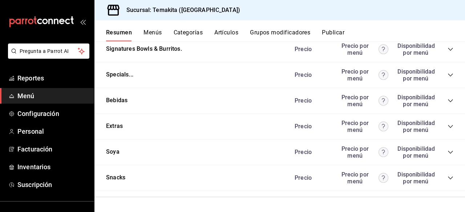
scroll to position [2190, 0]
click at [447, 26] on icon "collapse-category-row" at bounding box center [450, 24] width 6 height 6
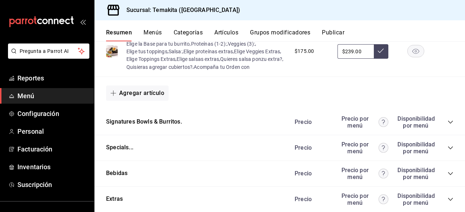
scroll to position [2315, 0]
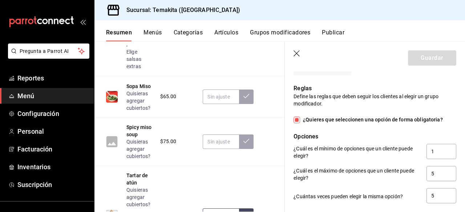
scroll to position [708, 0]
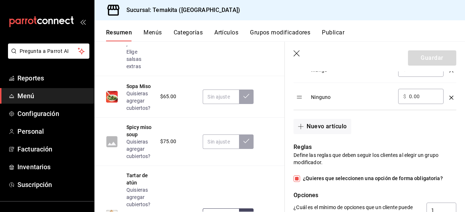
click at [295, 48] on header "Guardar" at bounding box center [375, 57] width 180 height 30
click at [295, 50] on icon "button" at bounding box center [296, 53] width 7 height 7
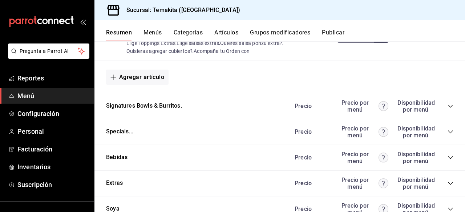
scroll to position [2330, 0]
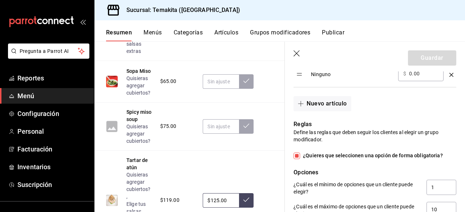
scroll to position [812, 0]
click at [298, 57] on icon "button" at bounding box center [296, 53] width 7 height 7
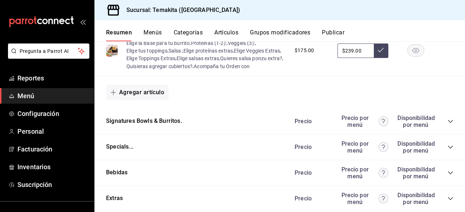
scroll to position [2325, 0]
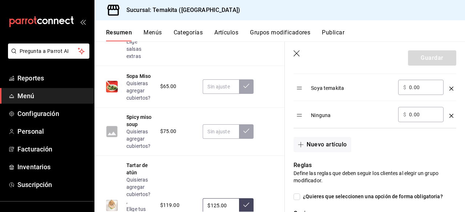
scroll to position [716, 0]
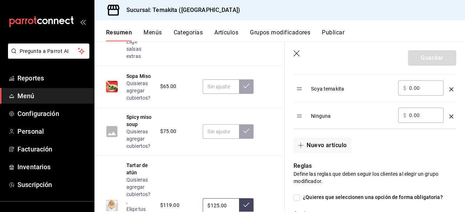
click at [298, 199] on input "¿Quieres que seleccionen una opción de forma obligatoria?" at bounding box center [296, 198] width 7 height 7
checkbox input "true"
type input "1"
click at [425, 57] on button "Guardar" at bounding box center [432, 57] width 48 height 15
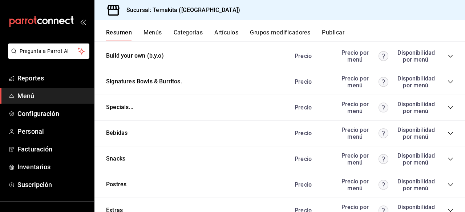
scroll to position [951, 0]
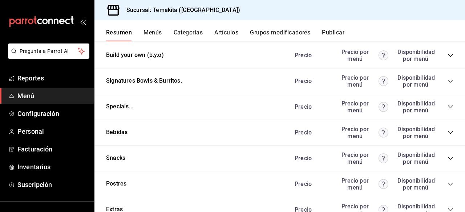
click at [436, 62] on div "Precio Precio por menú Disponibilidad por menú" at bounding box center [370, 56] width 166 height 14
click at [453, 69] on div "Build your own (b.y.o) Precio Precio por menú Disponibilidad por menú" at bounding box center [279, 56] width 370 height 26
click at [450, 69] on div "Build your own (b.y.o) Precio Precio por menú Disponibilidad por menú" at bounding box center [279, 56] width 370 height 26
click at [448, 57] on icon "collapse-category-row" at bounding box center [450, 55] width 5 height 3
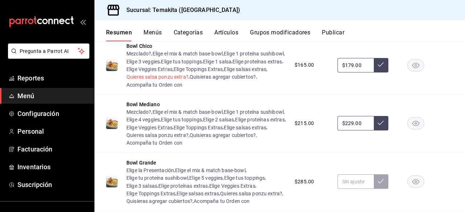
scroll to position [983, 0]
click at [224, 57] on button "Elige 1 proteína sushibowl" at bounding box center [254, 53] width 60 height 7
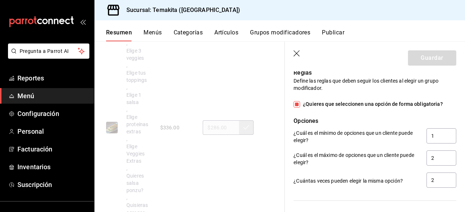
scroll to position [700, 0]
click at [295, 106] on input "¿Quieres que seleccionen una opción de forma obligatoria?" at bounding box center [296, 105] width 7 height 7
checkbox input "false"
type input "0"
click at [416, 57] on button "Guardar" at bounding box center [432, 57] width 48 height 15
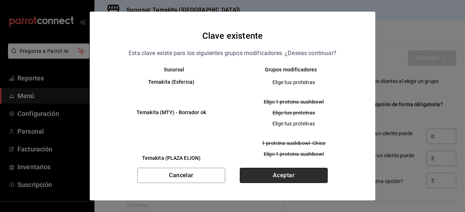
click at [288, 174] on button "Aceptar" at bounding box center [284, 175] width 88 height 15
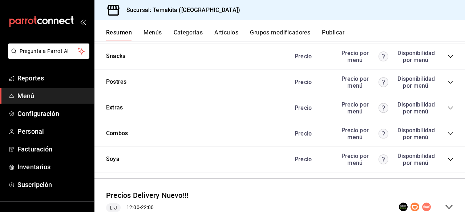
scroll to position [1140, 0]
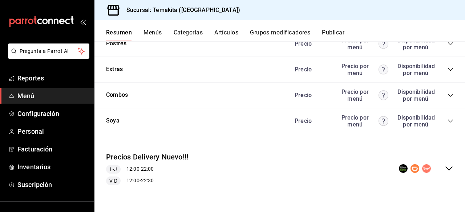
click at [444, 168] on icon "collapse-menu-row" at bounding box center [448, 168] width 9 height 9
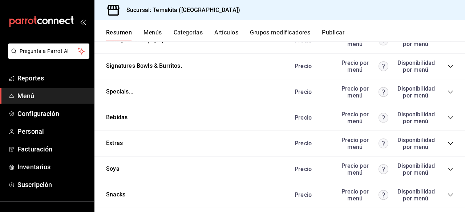
scroll to position [2132, 0]
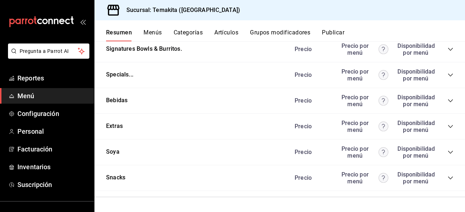
click at [447, 26] on icon "collapse-category-row" at bounding box center [450, 24] width 6 height 6
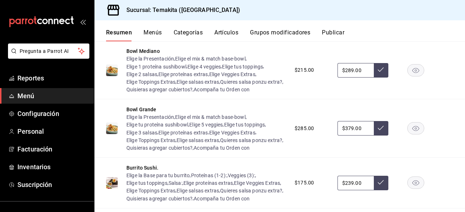
scroll to position [2196, 0]
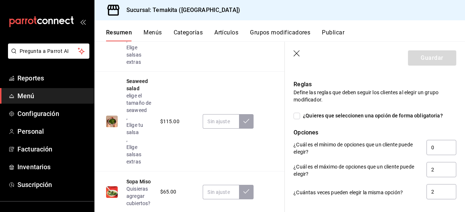
scroll to position [689, 0]
click at [294, 115] on input "¿Quieres que seleccionen una opción de forma obligatoria?" at bounding box center [296, 116] width 7 height 7
checkbox input "true"
type input "1"
click at [430, 54] on button "Guardar" at bounding box center [432, 57] width 48 height 15
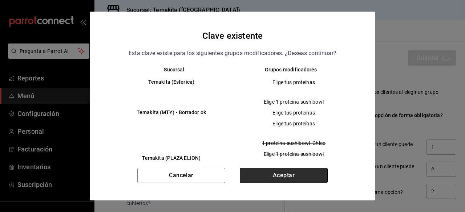
click at [311, 175] on button "Aceptar" at bounding box center [284, 175] width 88 height 15
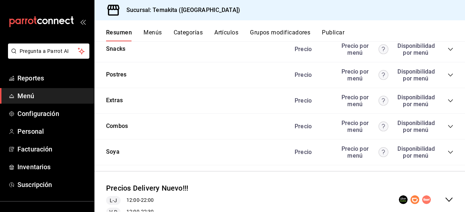
scroll to position [955, 0]
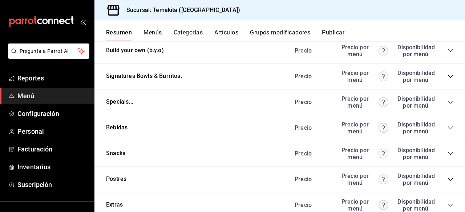
click at [447, 54] on icon "collapse-category-row" at bounding box center [450, 51] width 6 height 6
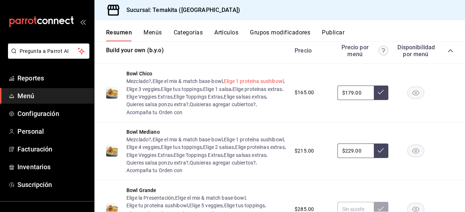
click at [224, 85] on button "Elige 1 proteína sushibowl" at bounding box center [254, 81] width 60 height 7
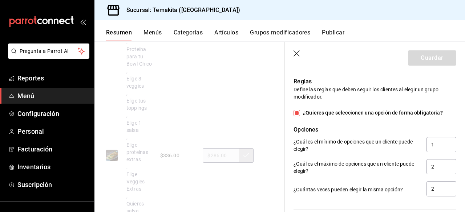
scroll to position [691, 0]
click at [298, 52] on icon "button" at bounding box center [296, 53] width 6 height 6
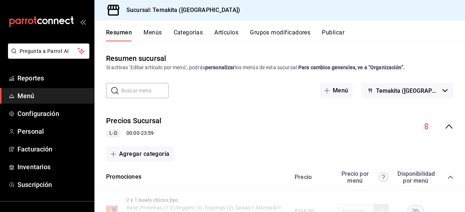
click at [445, 126] on icon "collapse-menu-row" at bounding box center [448, 127] width 7 height 4
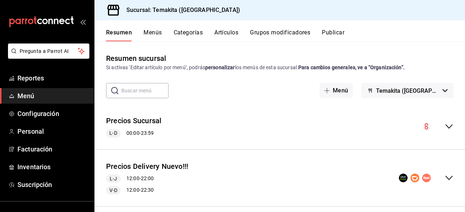
scroll to position [9, 0]
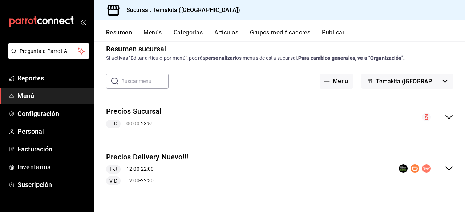
click at [445, 169] on icon "collapse-menu-row" at bounding box center [448, 168] width 9 height 9
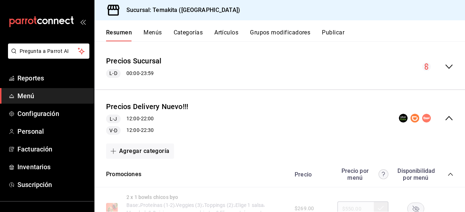
scroll to position [95, 0]
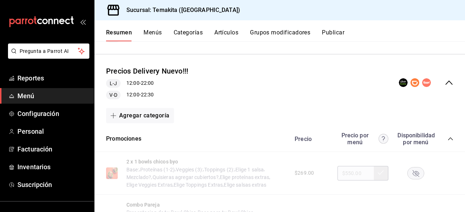
click at [447, 136] on icon "collapse-category-row" at bounding box center [450, 139] width 6 height 6
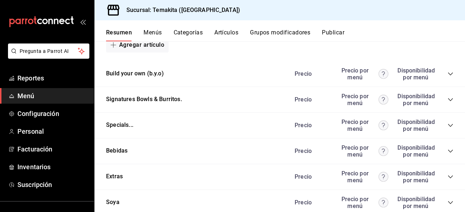
scroll to position [608, 0]
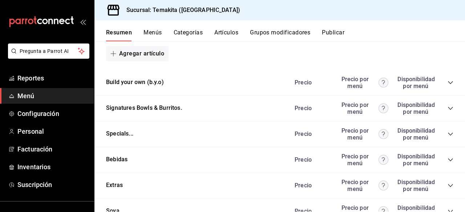
click at [447, 86] on icon "collapse-category-row" at bounding box center [450, 83] width 6 height 6
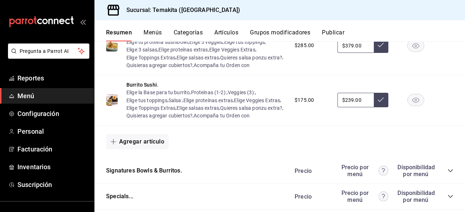
scroll to position [804, 0]
click at [143, 53] on button "Elige 3 salsas" at bounding box center [141, 49] width 31 height 7
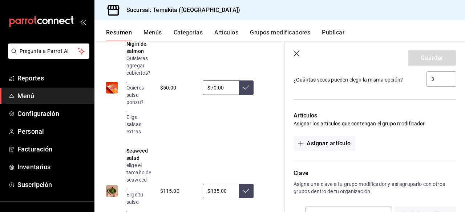
scroll to position [910, 0]
click at [297, 51] on icon "button" at bounding box center [296, 53] width 7 height 7
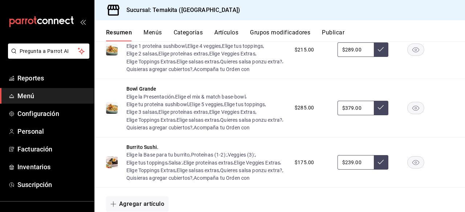
click at [338, 29] on button "Publicar" at bounding box center [333, 35] width 23 height 12
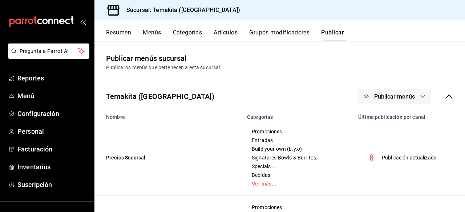
click at [396, 99] on span "Publicar menús" at bounding box center [394, 96] width 41 height 7
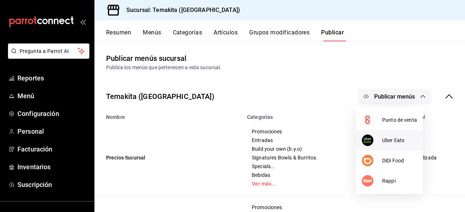
click at [384, 148] on li "Uber Eats" at bounding box center [389, 140] width 67 height 20
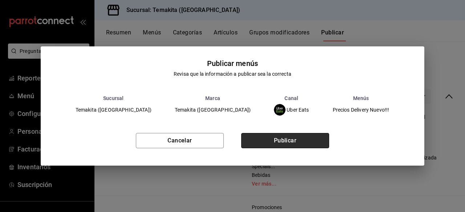
click at [309, 139] on button "Publicar" at bounding box center [285, 140] width 88 height 15
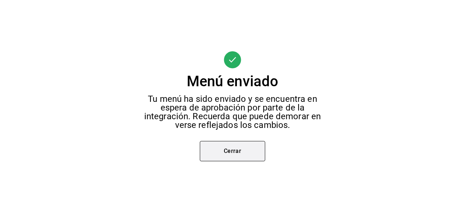
click at [225, 154] on button "Cerrar" at bounding box center [232, 151] width 65 height 20
